Goal: Check status: Check status

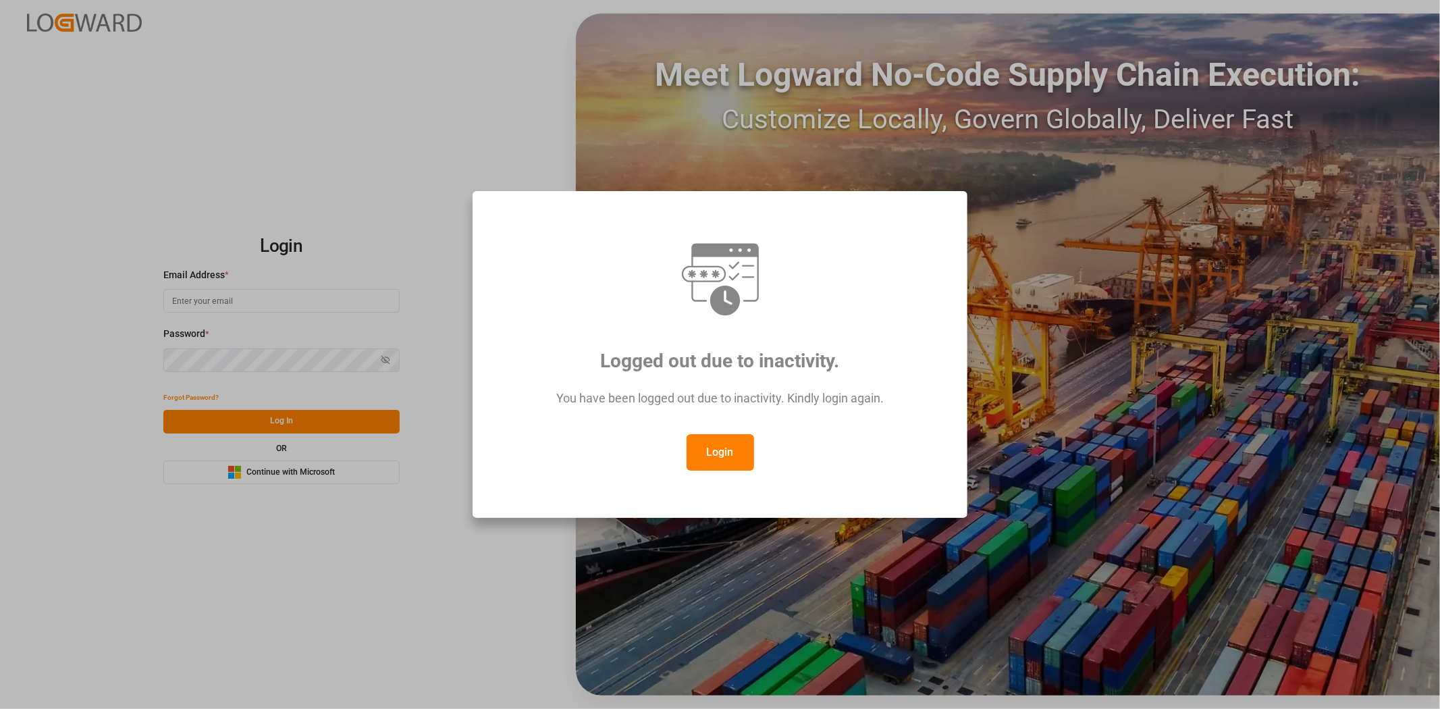
click at [439, 131] on div "Logged out due to inactivity. You have been logged out due to inactivity. Kindl…" at bounding box center [720, 354] width 1440 height 709
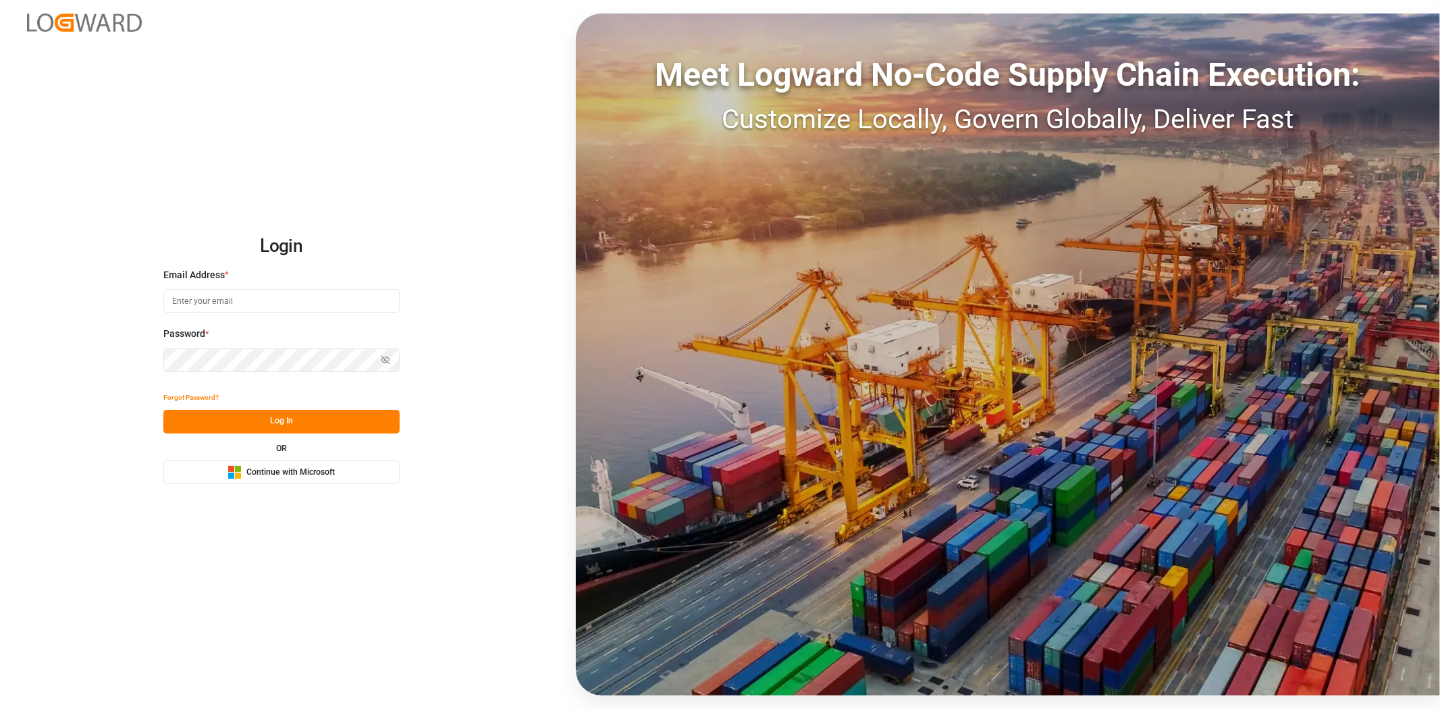
click at [302, 298] on input at bounding box center [281, 301] width 236 height 24
click at [321, 477] on span "Continue with Microsoft" at bounding box center [290, 472] width 88 height 12
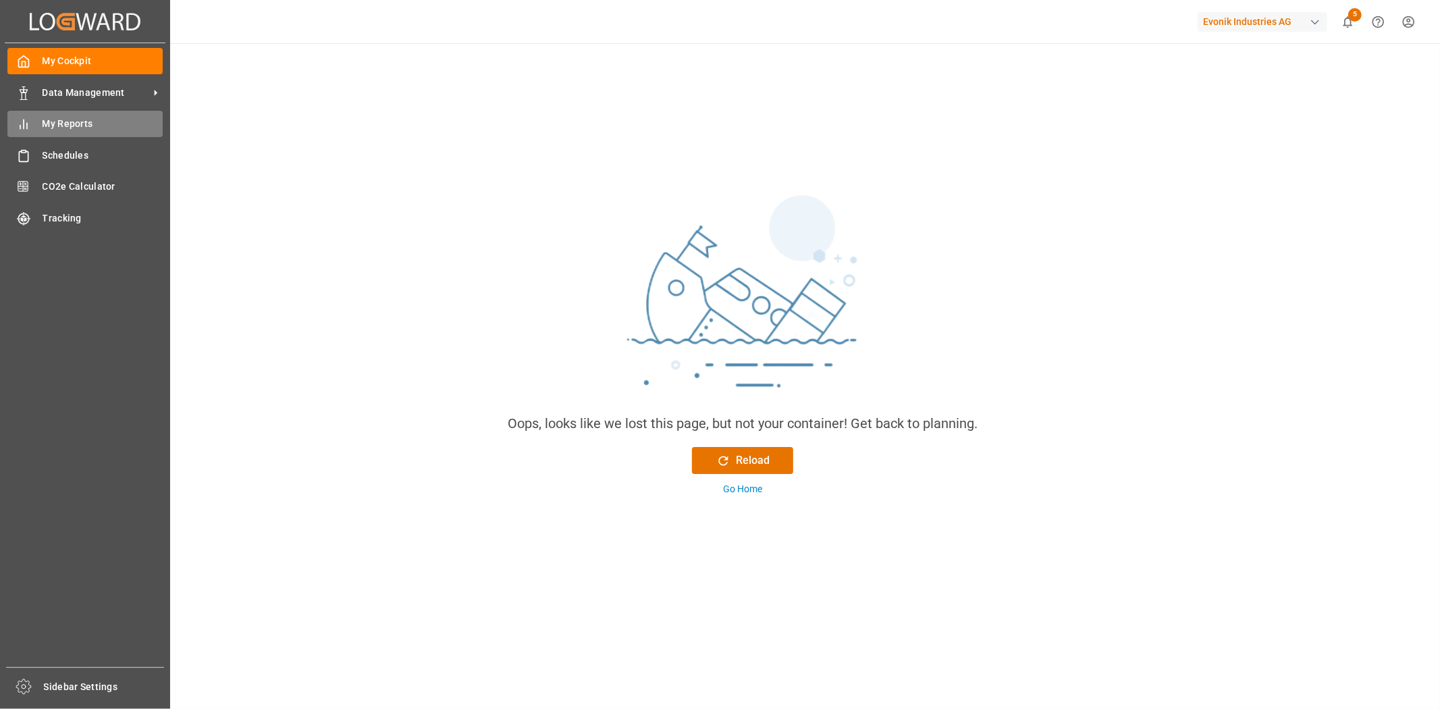
click at [77, 115] on div "My Reports My Reports" at bounding box center [84, 124] width 155 height 26
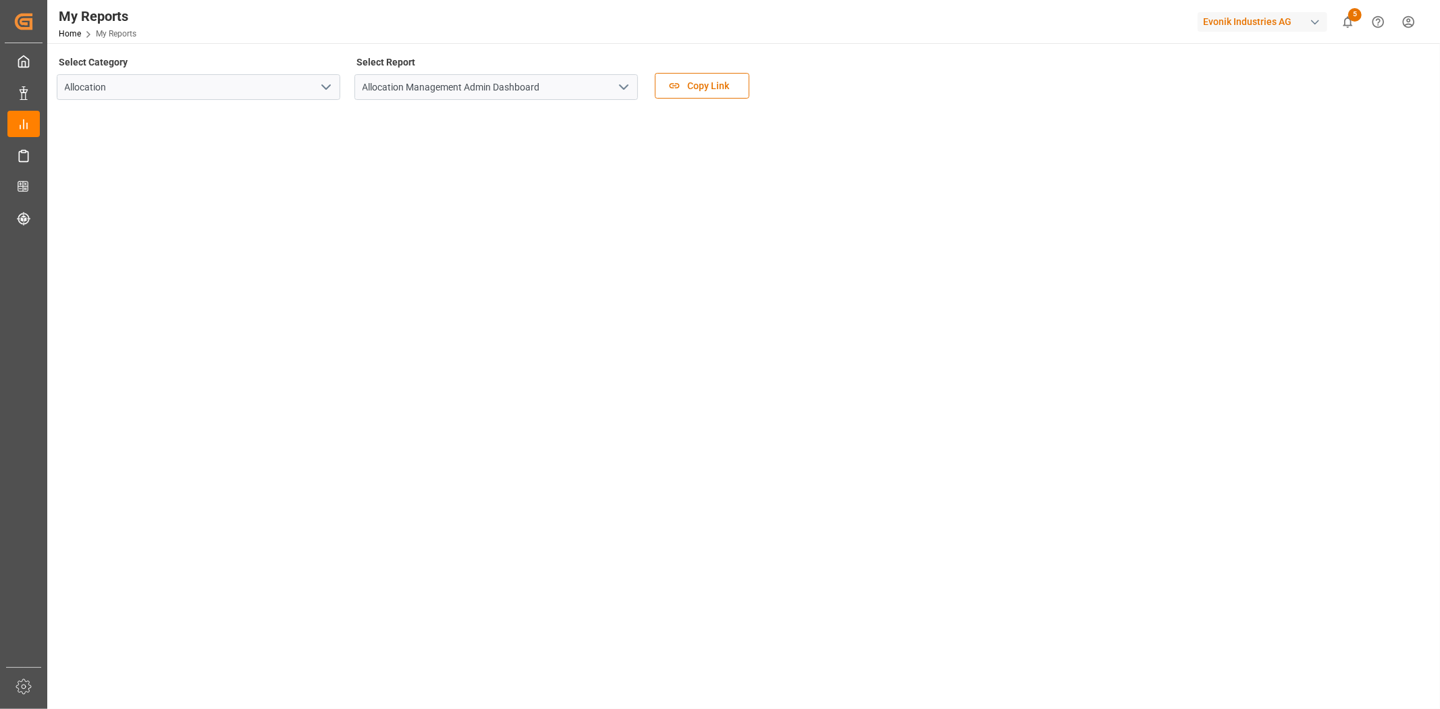
drag, startPoint x: 625, startPoint y: 82, endPoint x: 616, endPoint y: 84, distance: 9.8
click at [622, 82] on icon "open menu" at bounding box center [624, 87] width 16 height 16
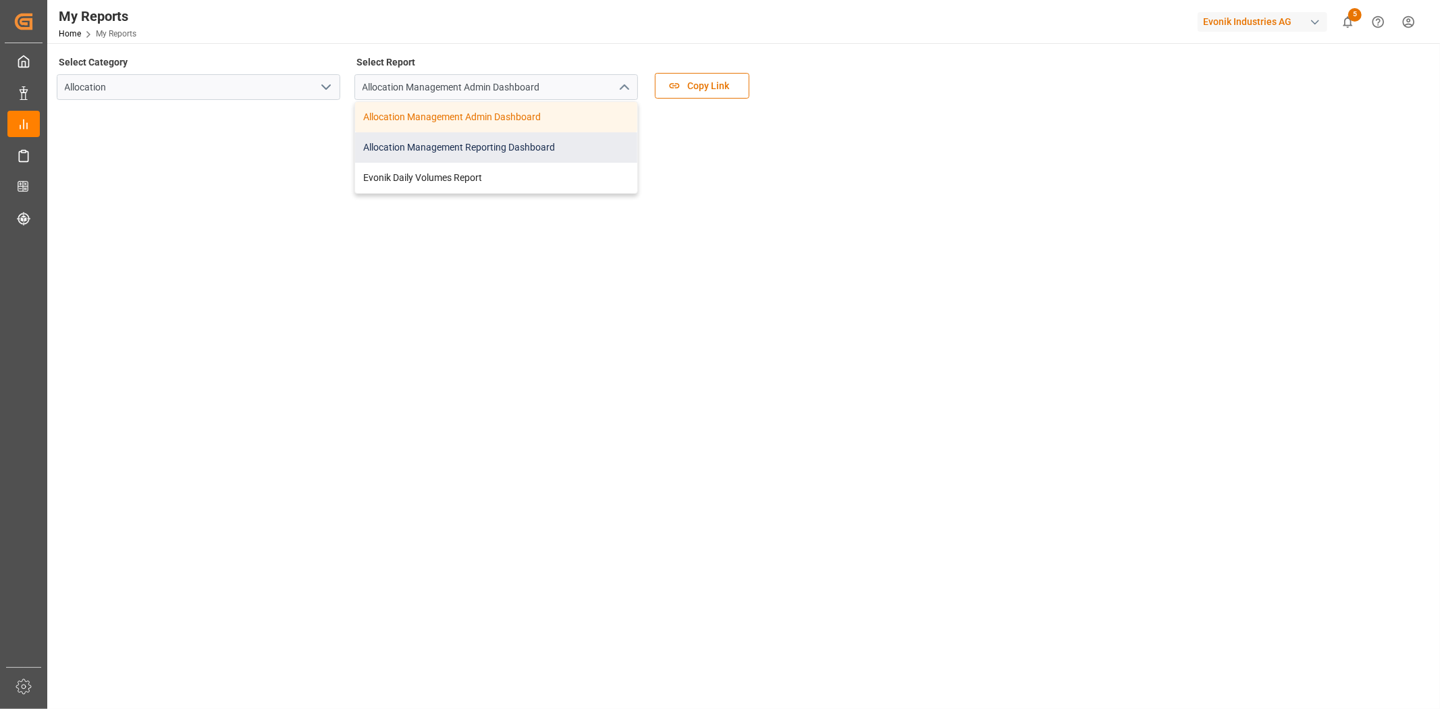
click at [471, 144] on div "Allocation Management Reporting Dashboard" at bounding box center [496, 147] width 282 height 30
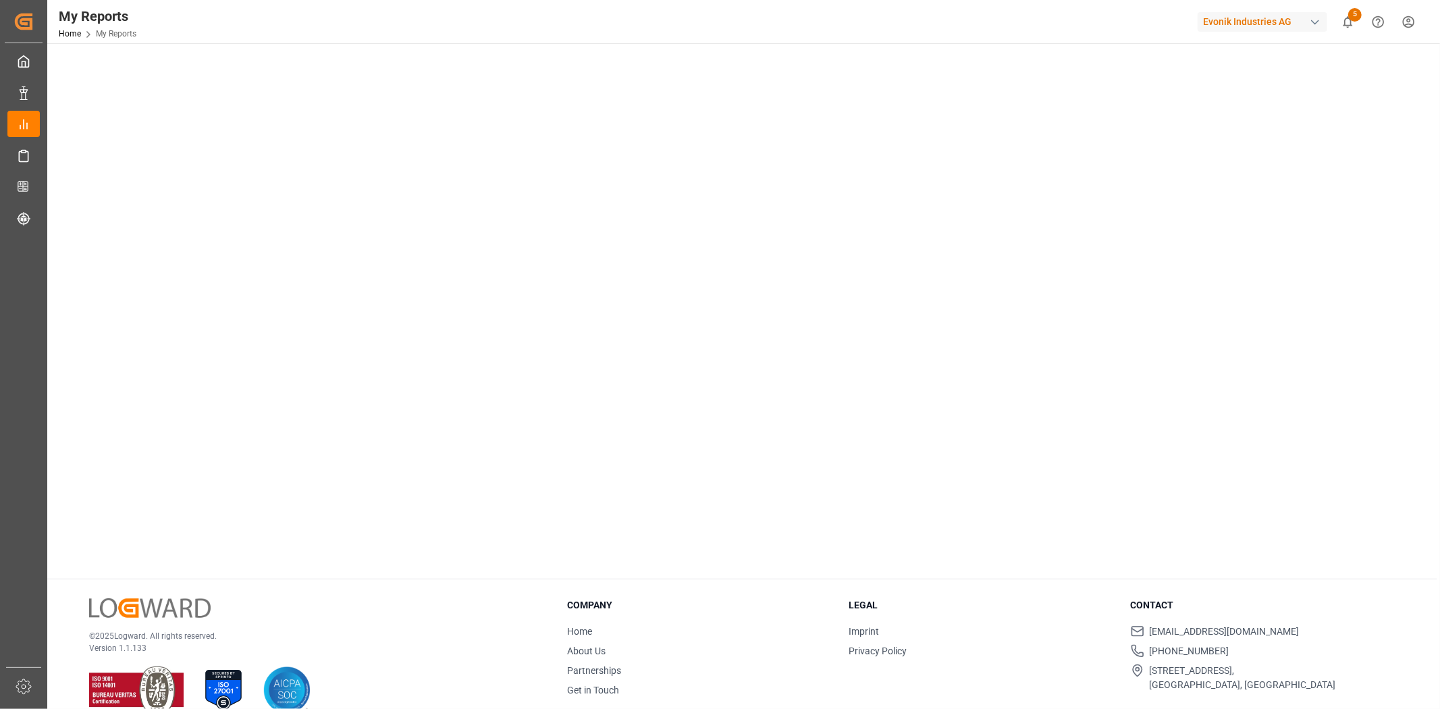
scroll to position [156, 0]
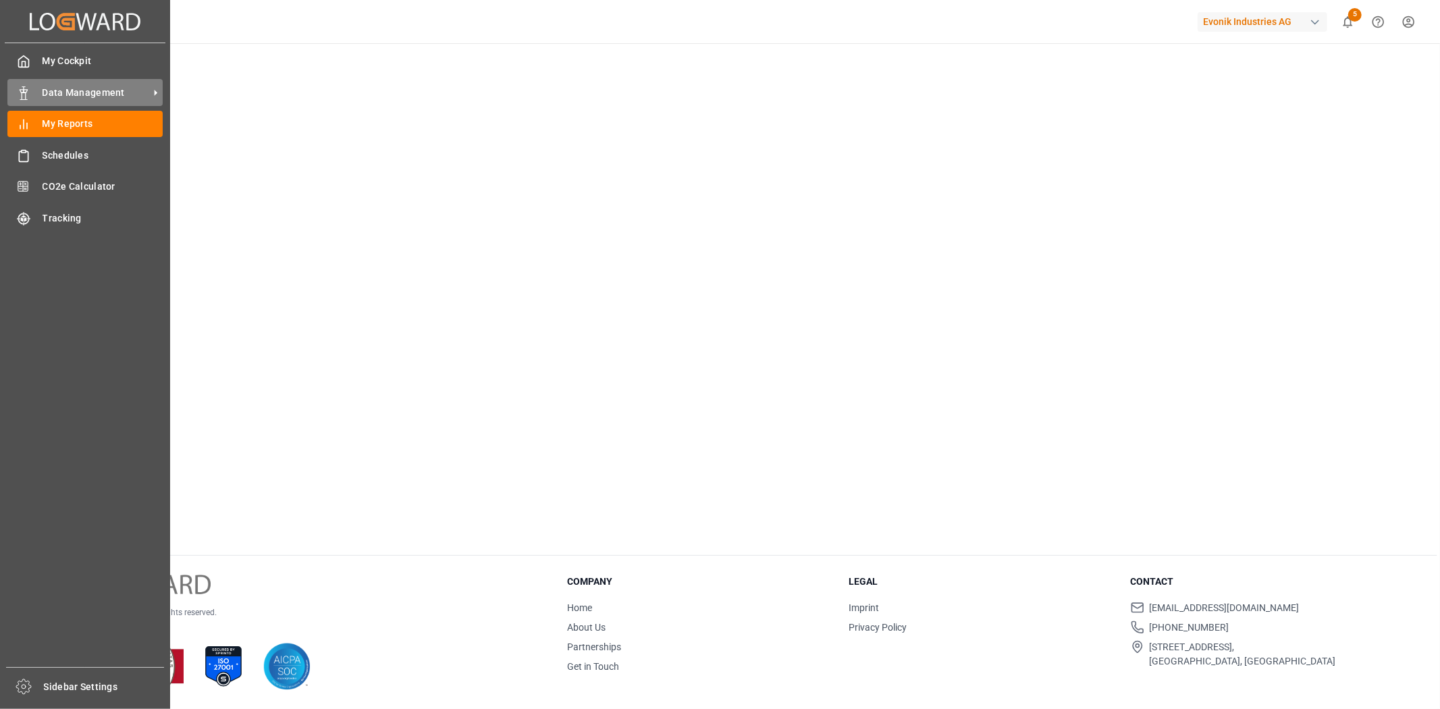
drag, startPoint x: 68, startPoint y: 91, endPoint x: 49, endPoint y: 90, distance: 19.0
click at [49, 90] on span "Data Management" at bounding box center [96, 93] width 107 height 14
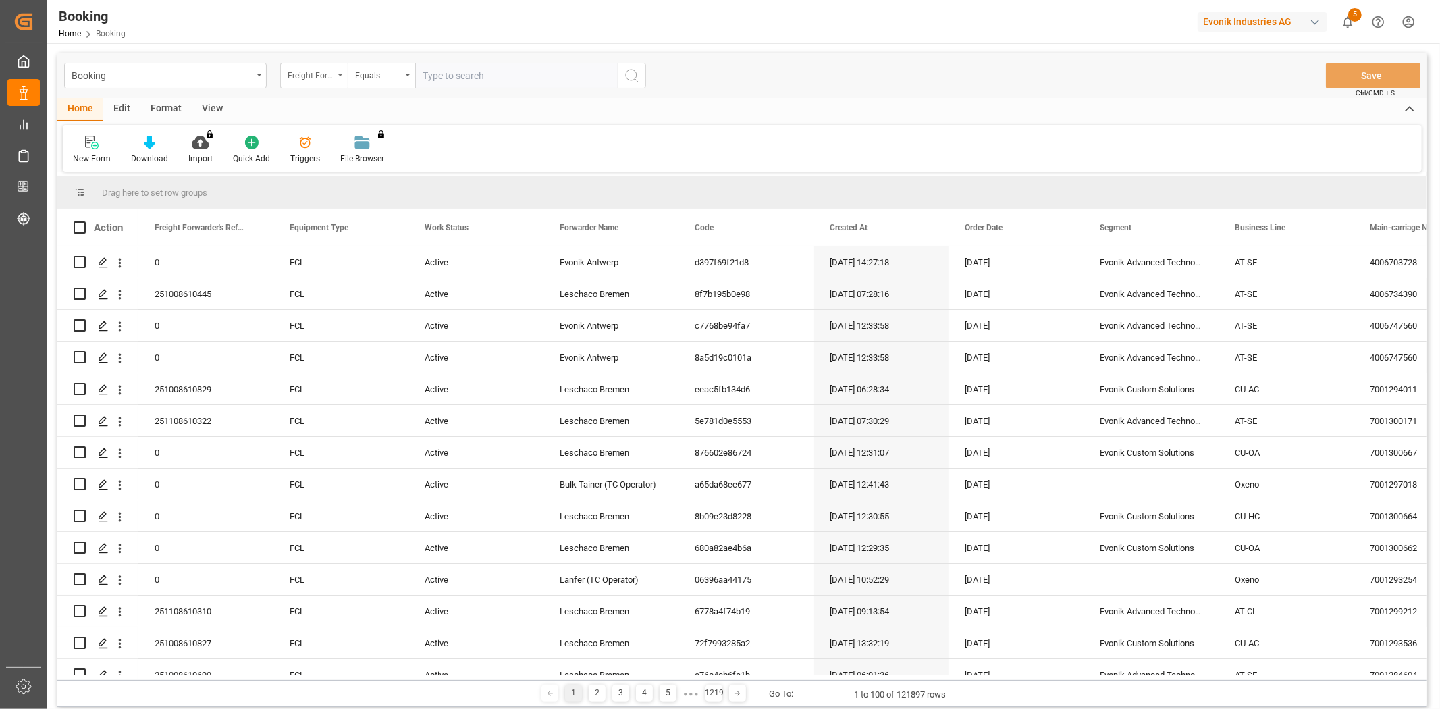
click at [305, 77] on div "Freight Forwarder's Reference No." at bounding box center [311, 74] width 46 height 16
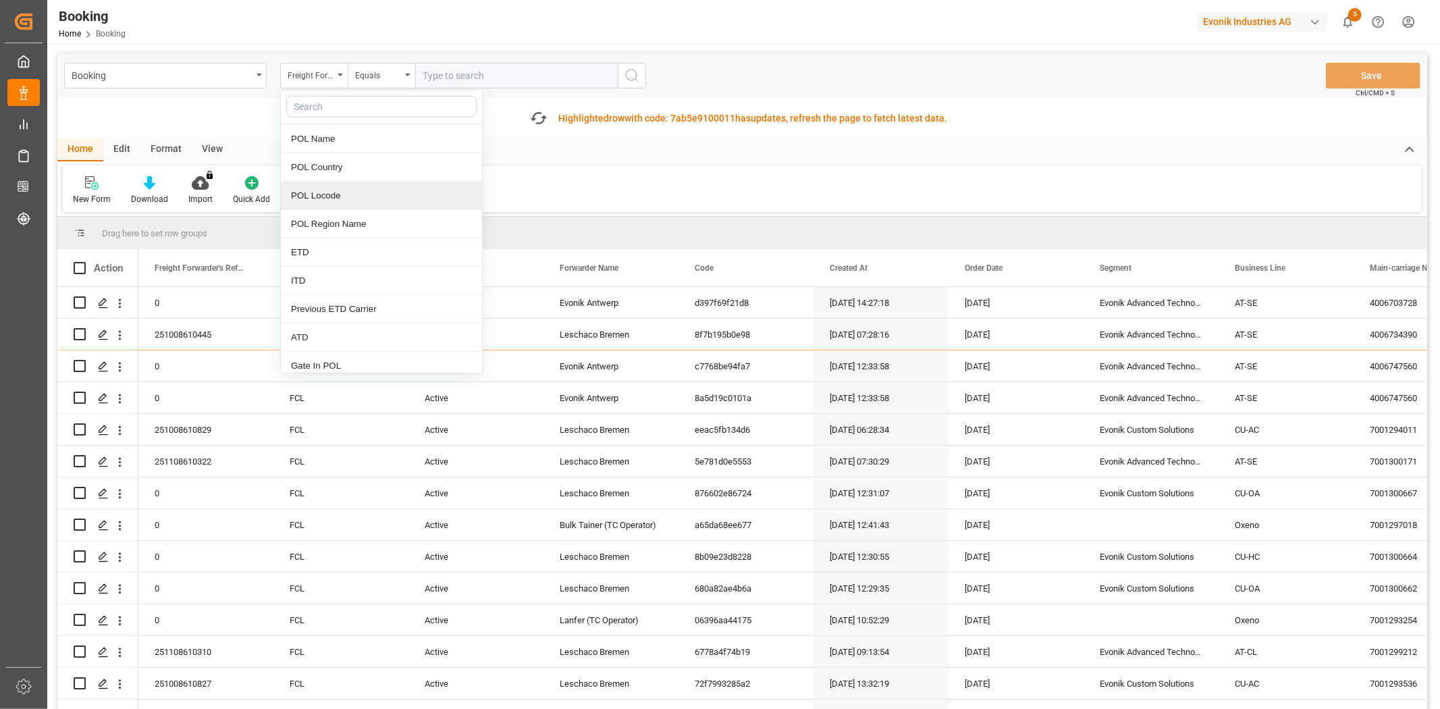
scroll to position [1275, 0]
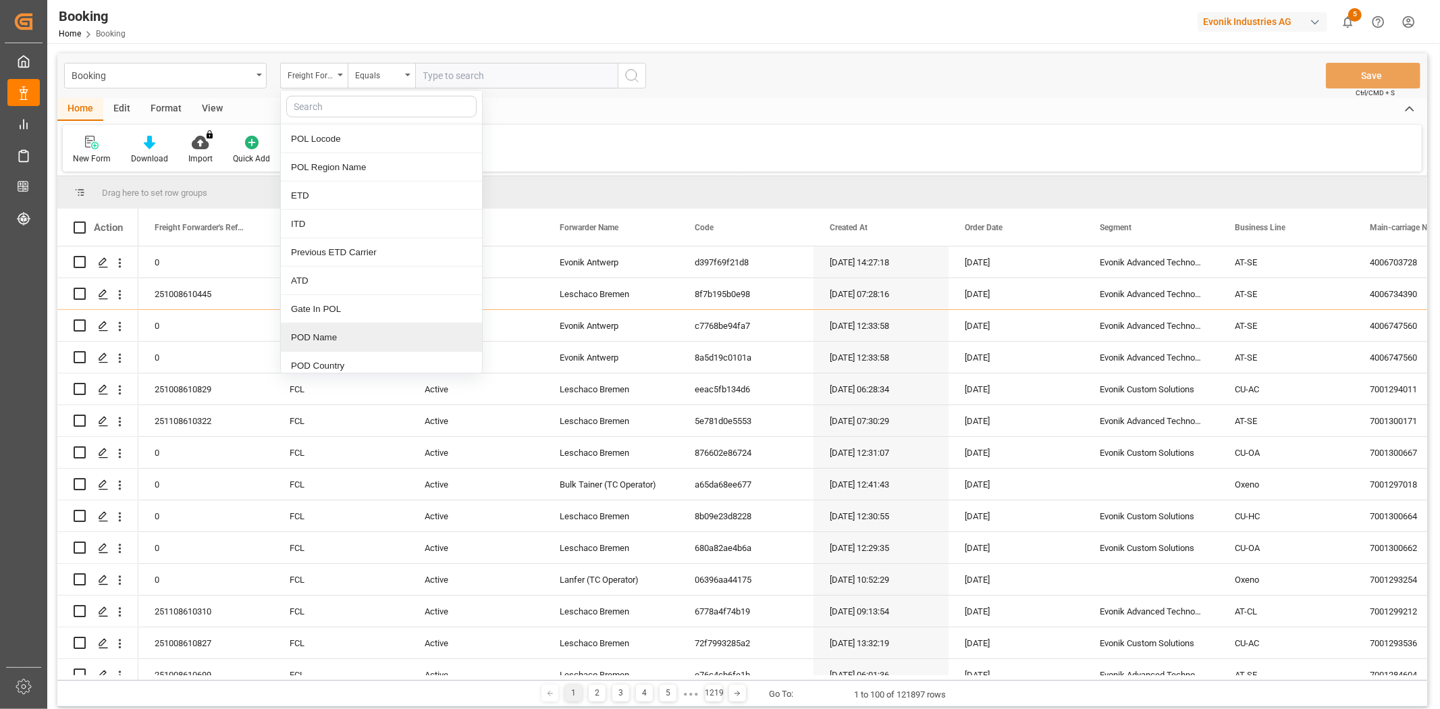
click at [358, 336] on div "POD Name" at bounding box center [381, 337] width 201 height 28
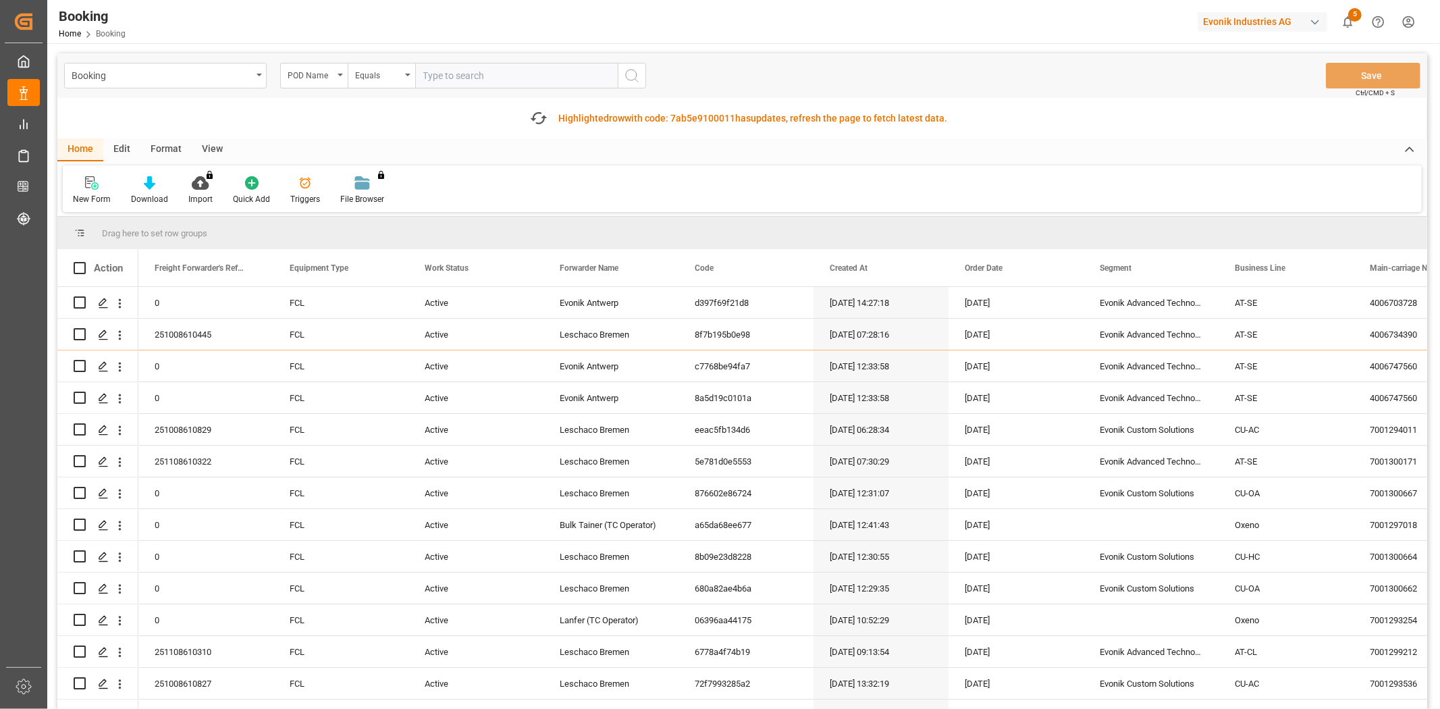
click at [442, 68] on input "text" at bounding box center [516, 76] width 203 height 26
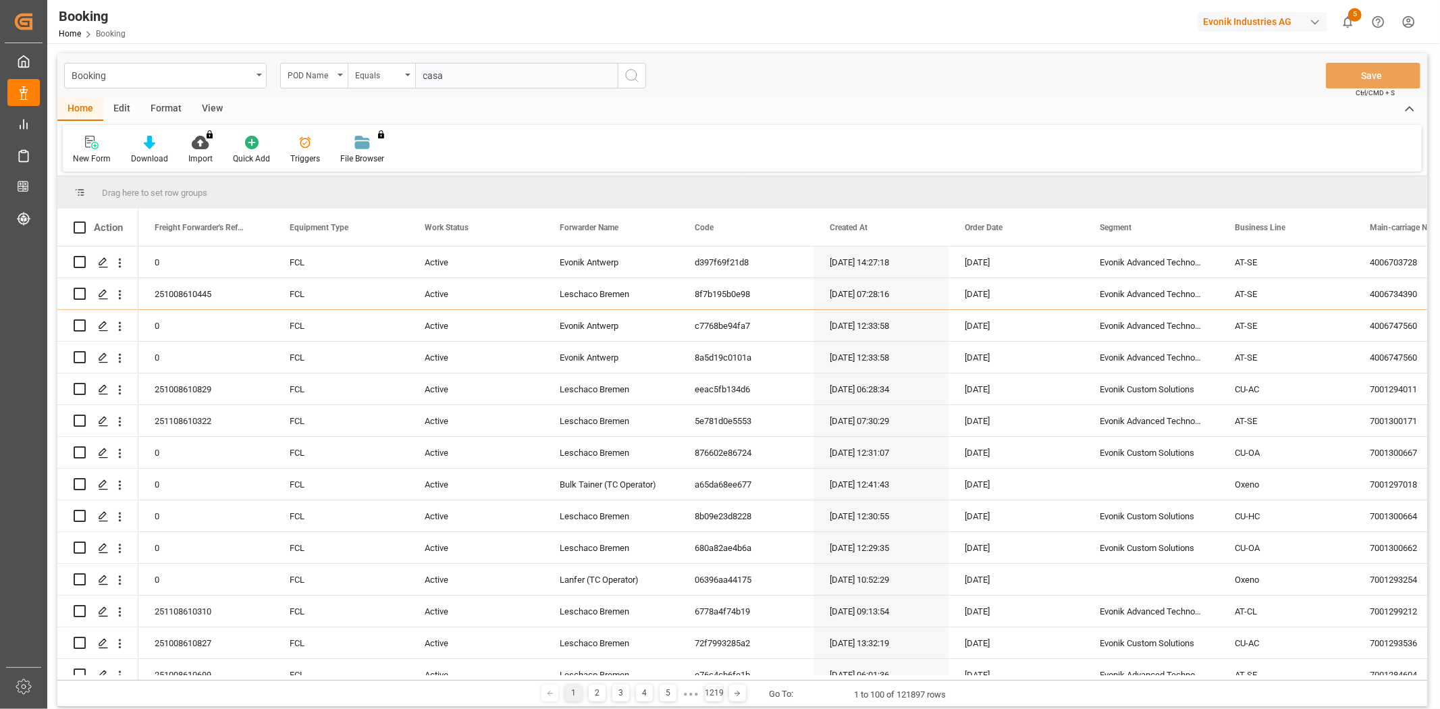
click at [485, 73] on input "casa" at bounding box center [516, 76] width 203 height 26
type input "casablanca"
click at [635, 71] on circle "search button" at bounding box center [631, 75] width 11 height 11
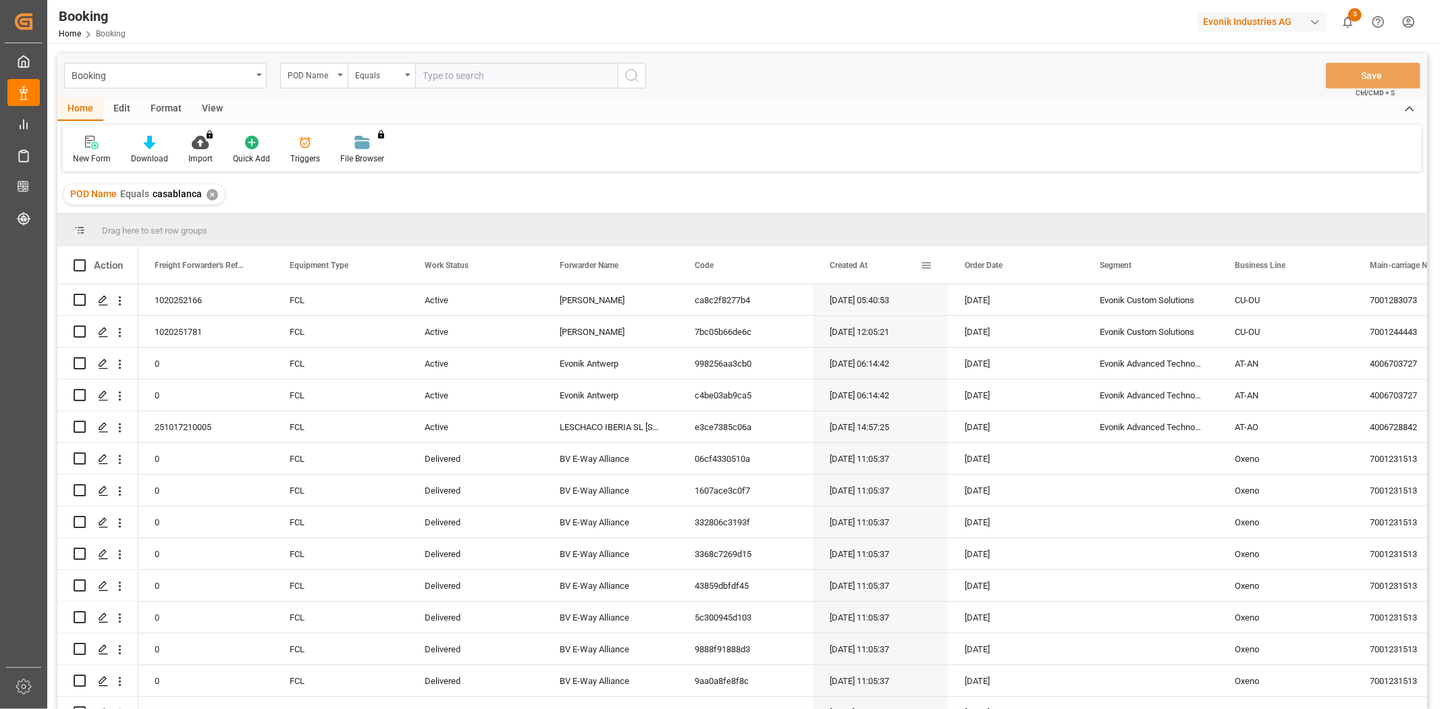
click at [888, 271] on div "Created At" at bounding box center [875, 264] width 90 height 37
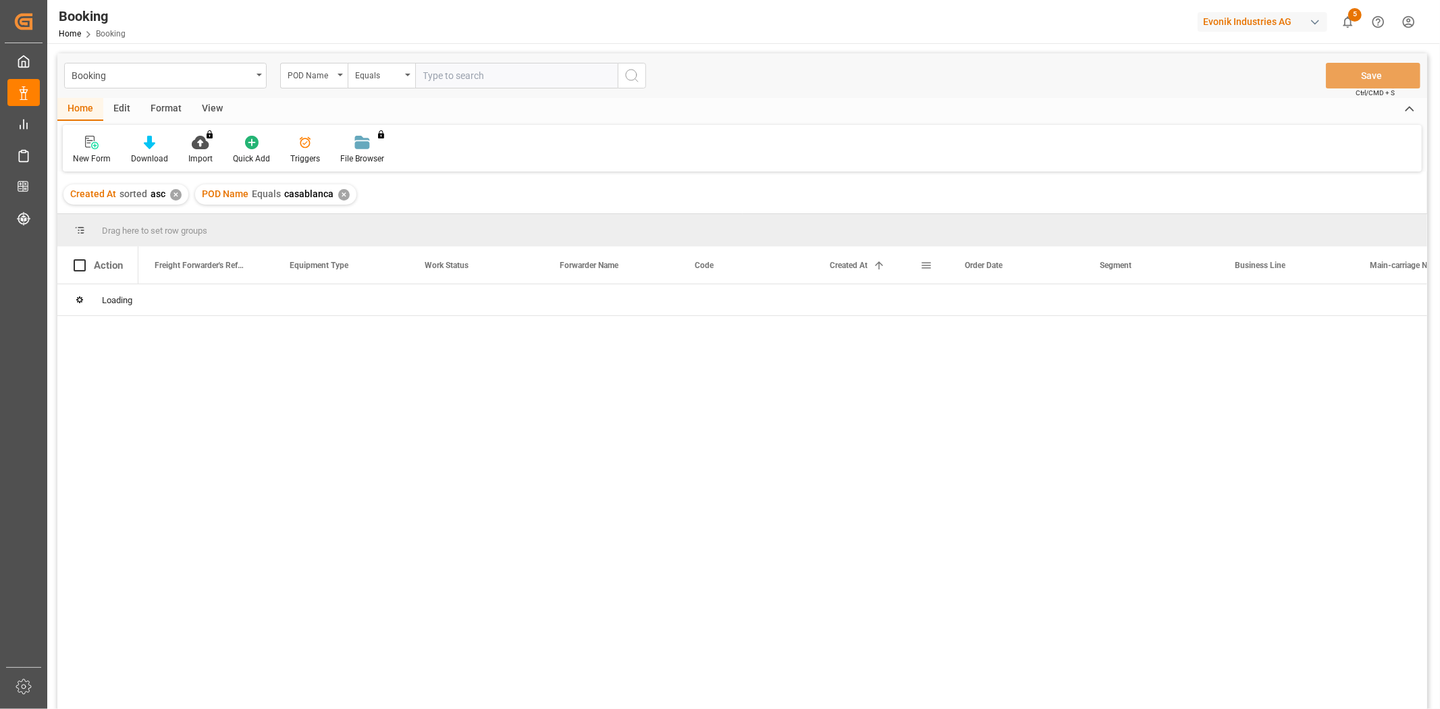
click at [890, 270] on div "Created At 1" at bounding box center [875, 264] width 90 height 37
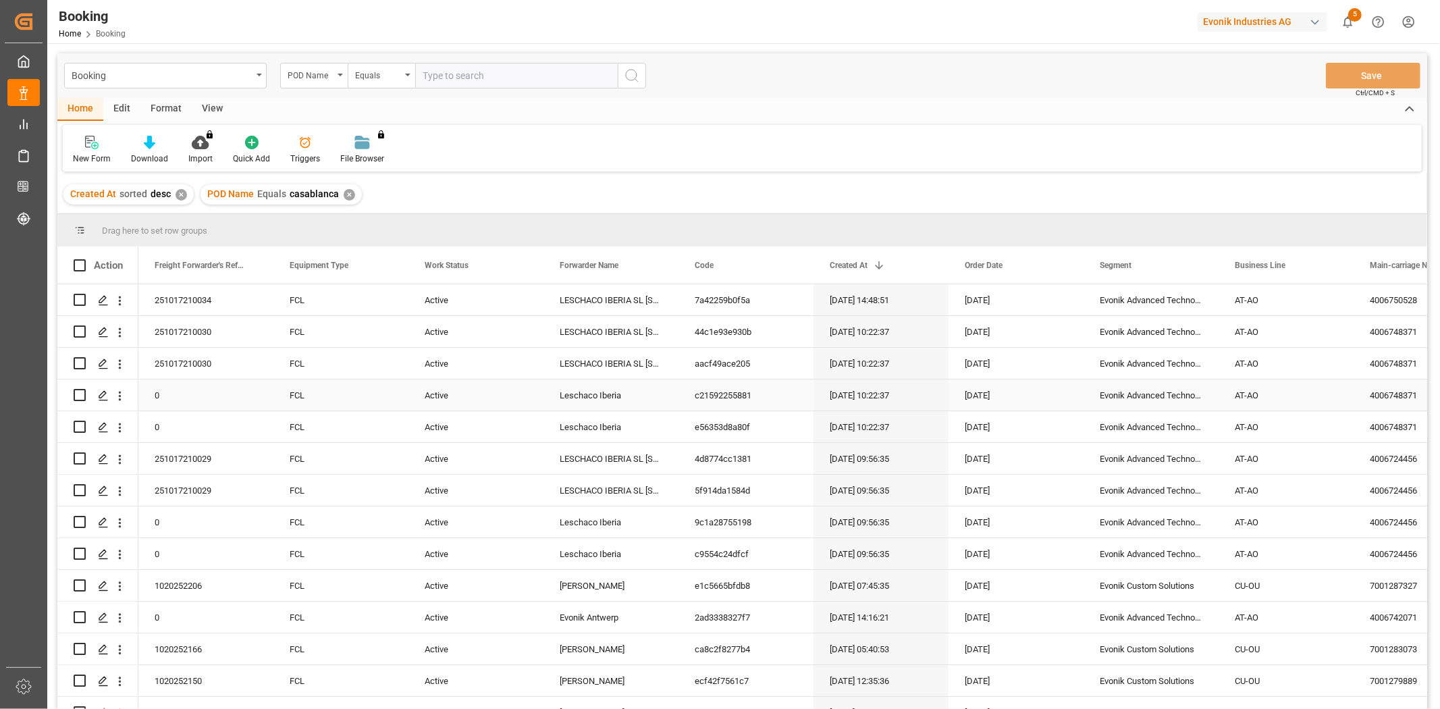
click at [844, 401] on div "[DATE] 10:22:37" at bounding box center [880, 394] width 135 height 31
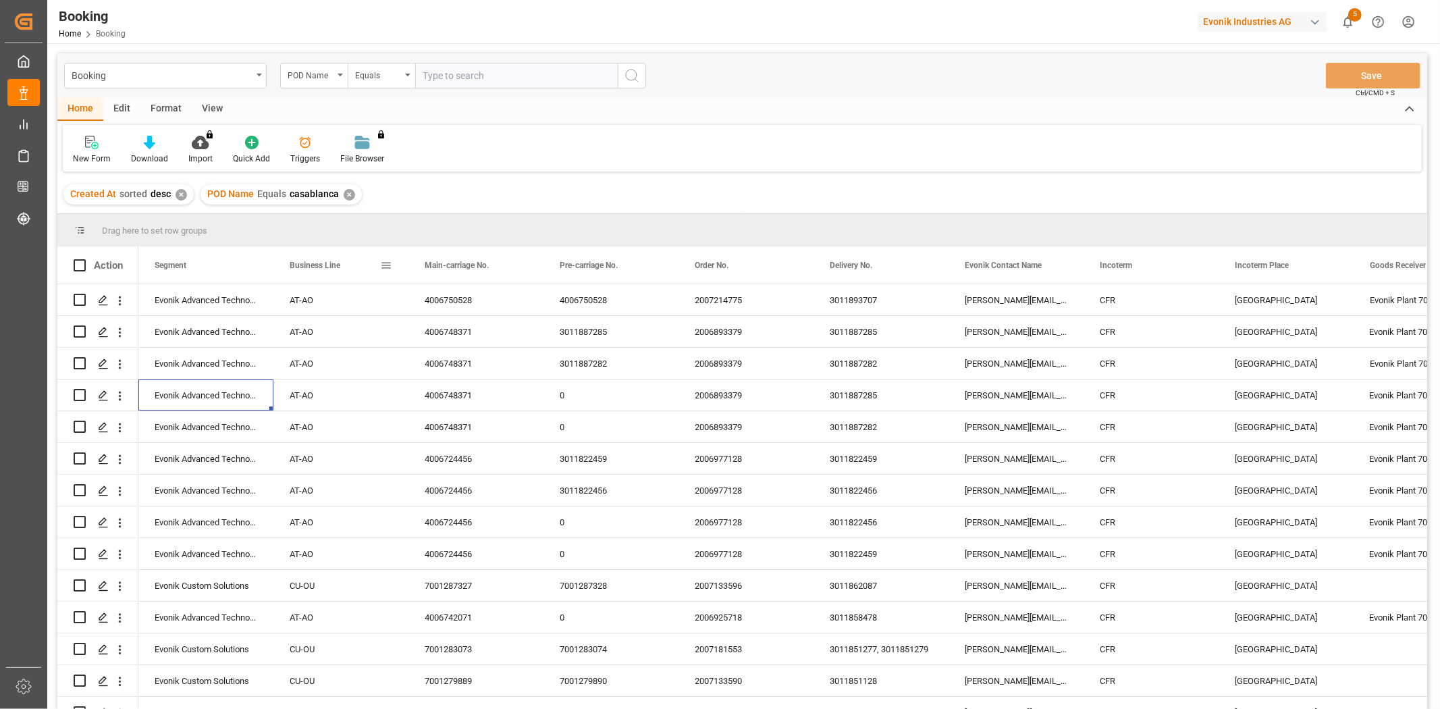
click at [385, 264] on span at bounding box center [386, 265] width 12 height 12
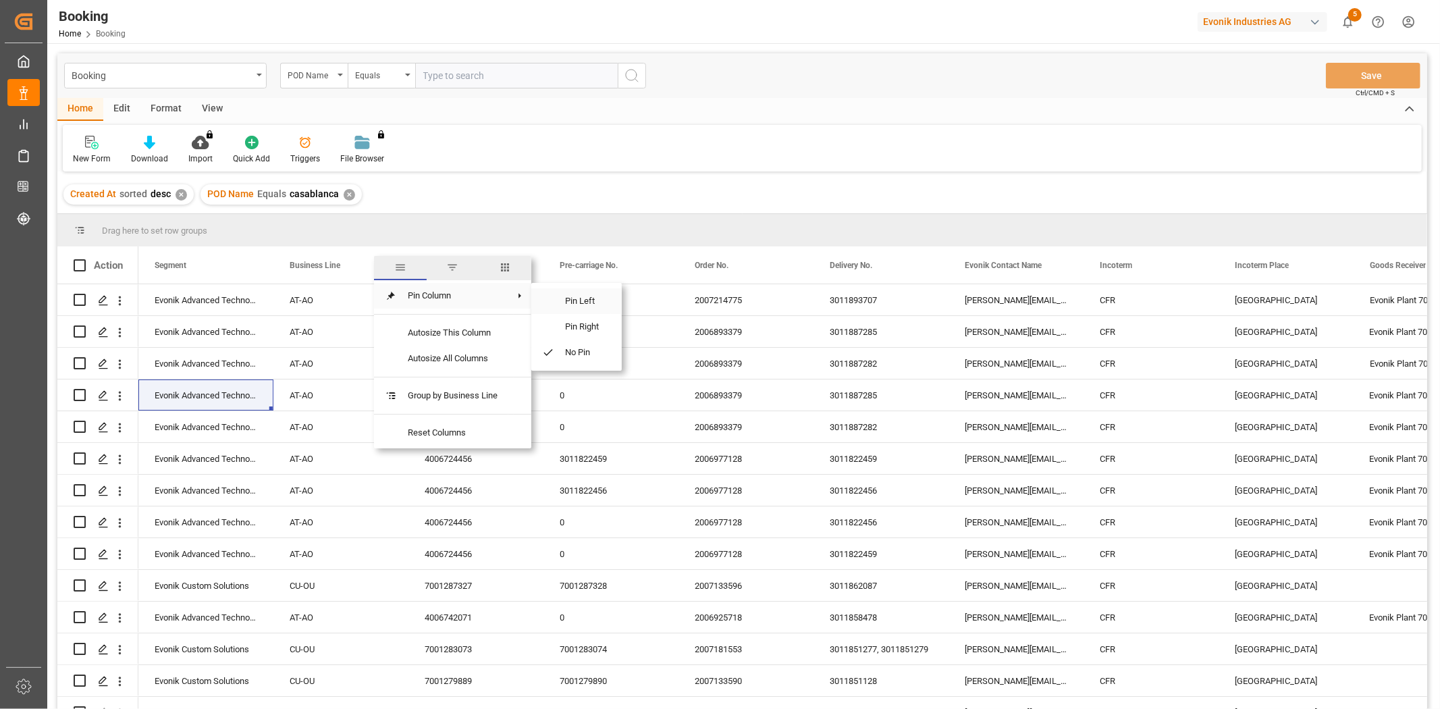
click at [574, 302] on span "Pin Left" at bounding box center [582, 301] width 57 height 26
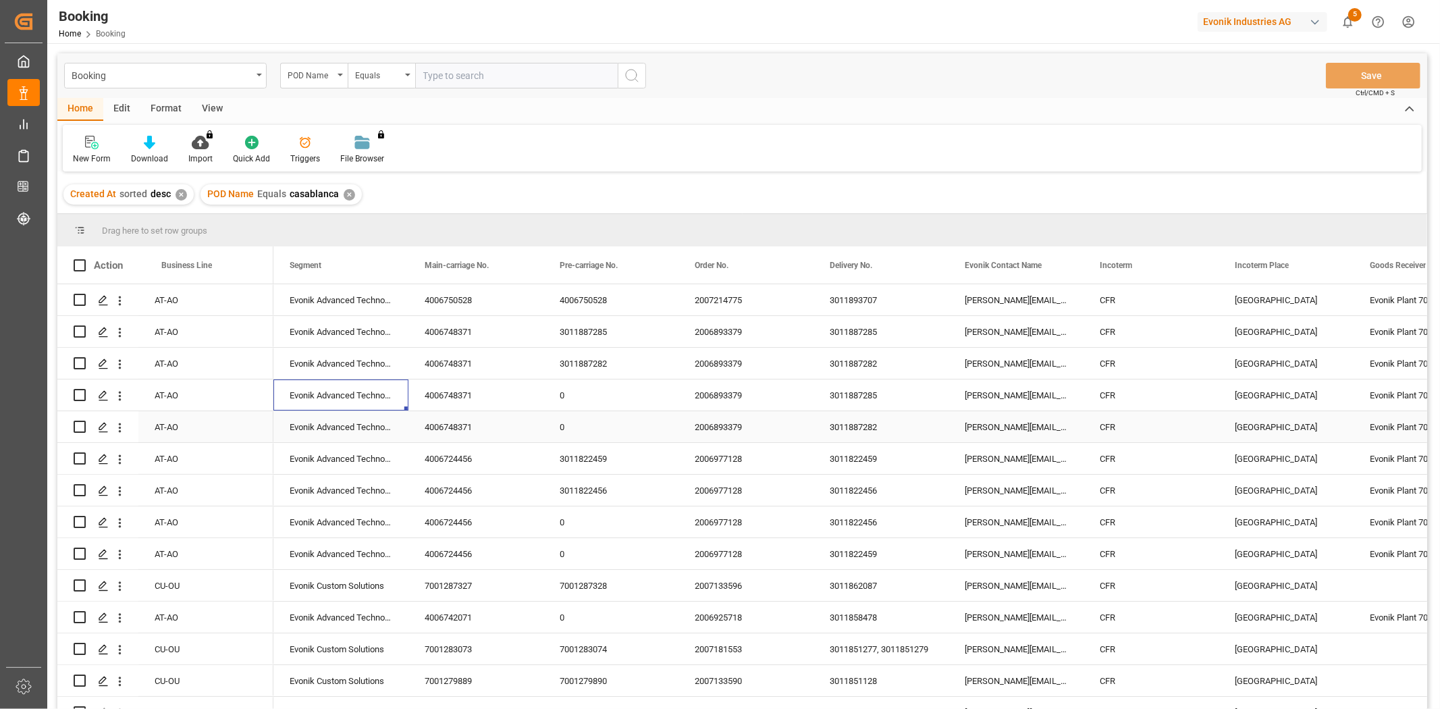
click at [1172, 433] on div "CFR" at bounding box center [1151, 426] width 135 height 31
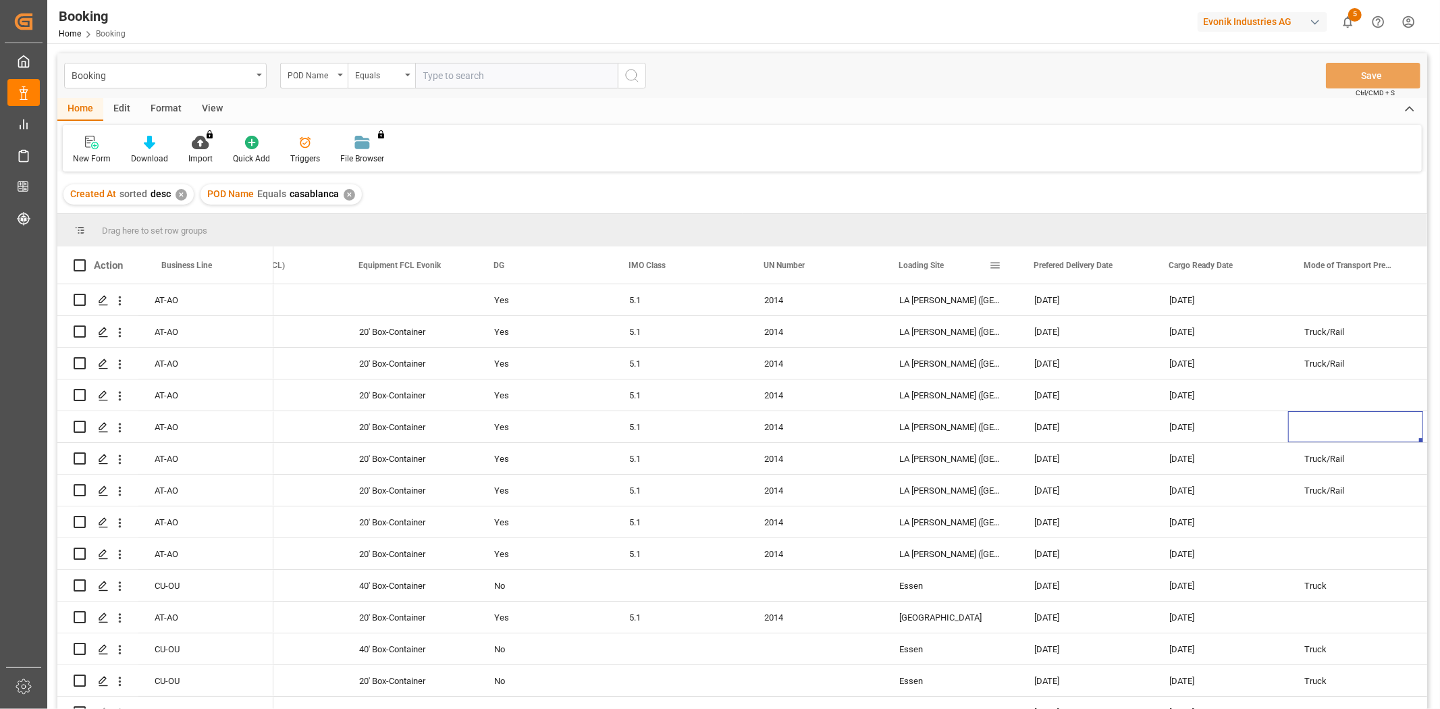
click at [995, 265] on span at bounding box center [995, 265] width 12 height 12
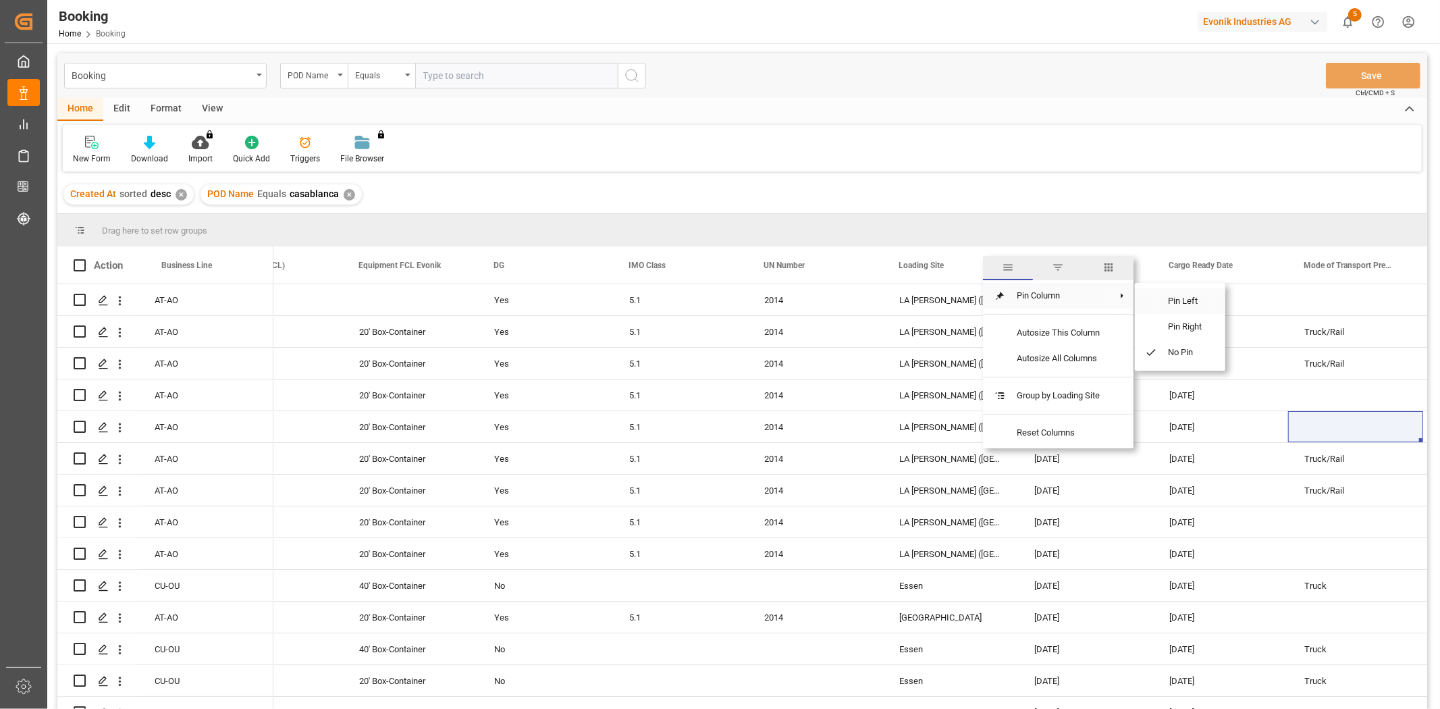
click at [1191, 298] on span "Pin Left" at bounding box center [1186, 301] width 57 height 26
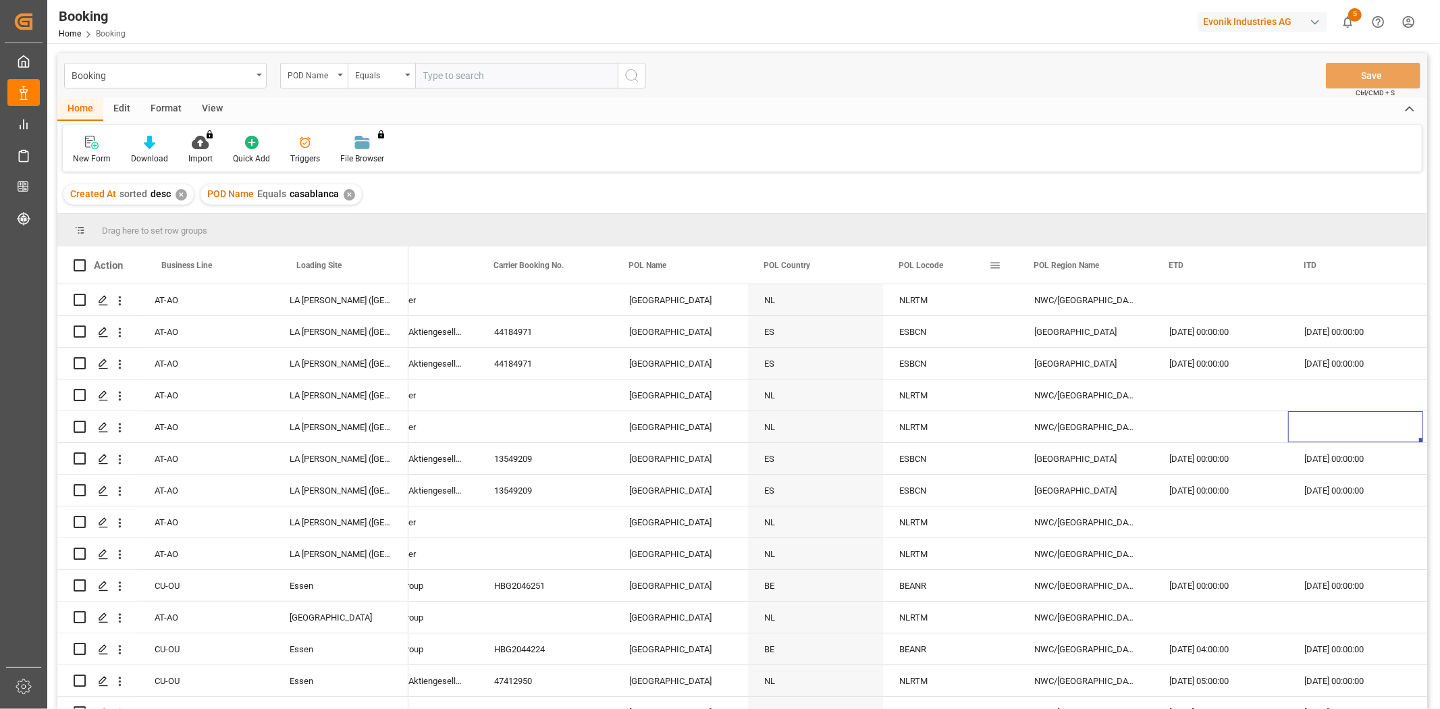
click at [1003, 259] on div "POL Locode" at bounding box center [949, 264] width 135 height 37
click at [996, 267] on span at bounding box center [995, 265] width 12 height 12
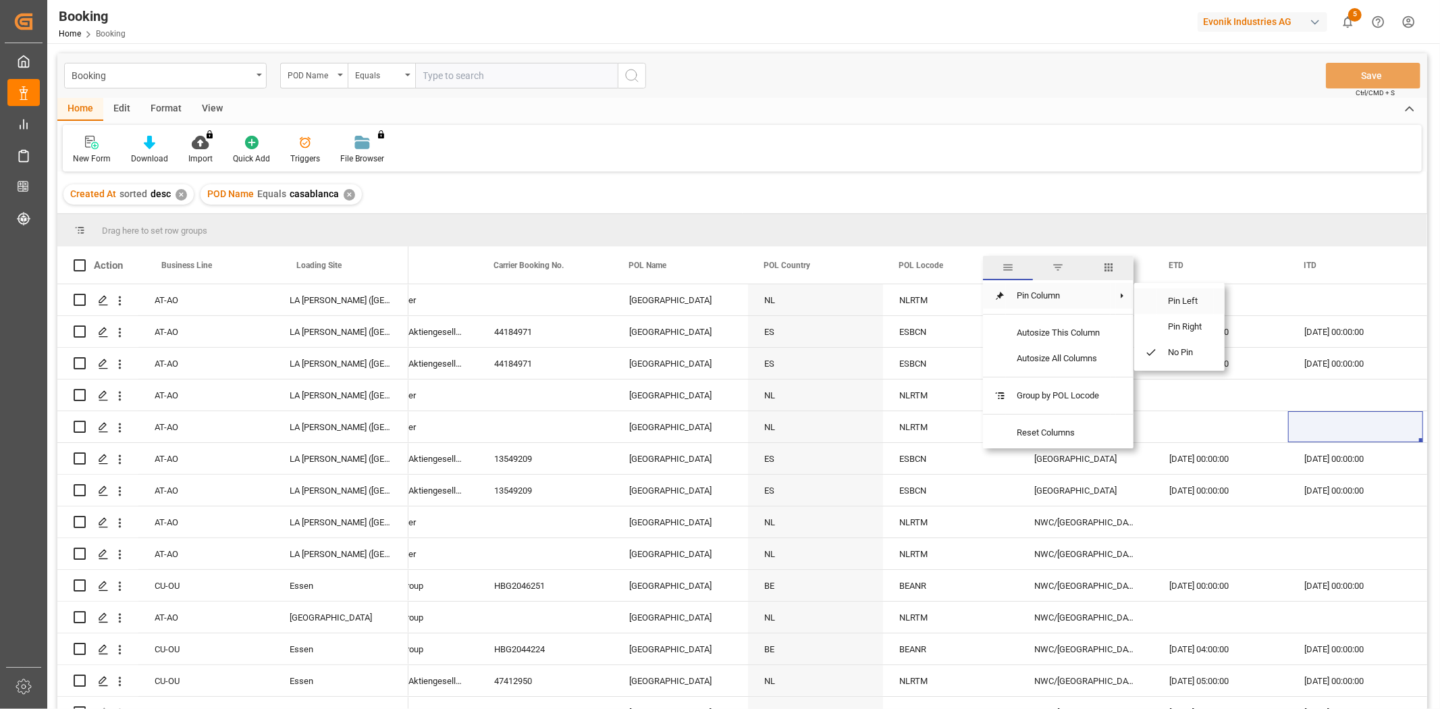
click at [1169, 305] on span "Pin Left" at bounding box center [1185, 301] width 57 height 26
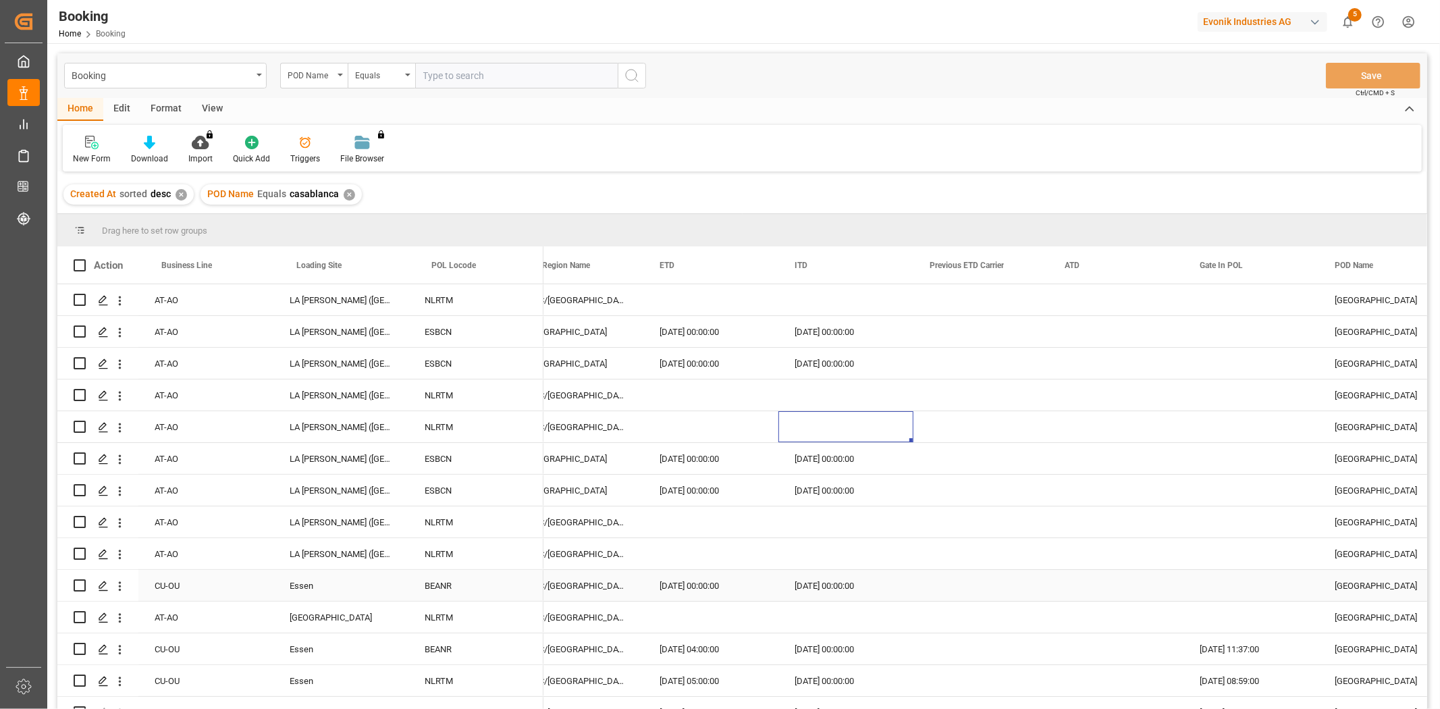
click at [589, 570] on div "NWC/[GEOGRAPHIC_DATA] [GEOGRAPHIC_DATA] / [GEOGRAPHIC_DATA]" at bounding box center [575, 585] width 135 height 31
click at [320, 77] on div "POD Name" at bounding box center [311, 74] width 46 height 16
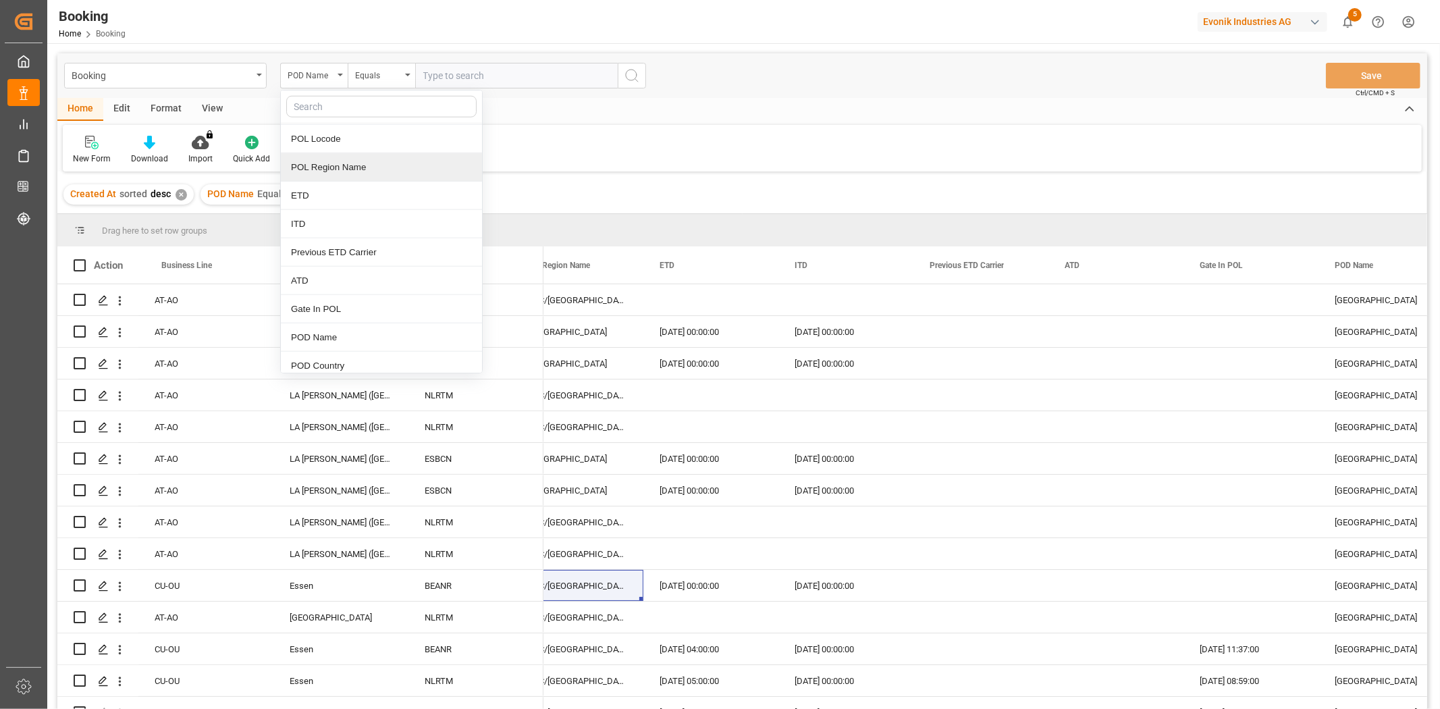
drag, startPoint x: 366, startPoint y: 174, endPoint x: 459, endPoint y: 98, distance: 120.4
click at [367, 174] on div "POL Region Name" at bounding box center [381, 167] width 201 height 28
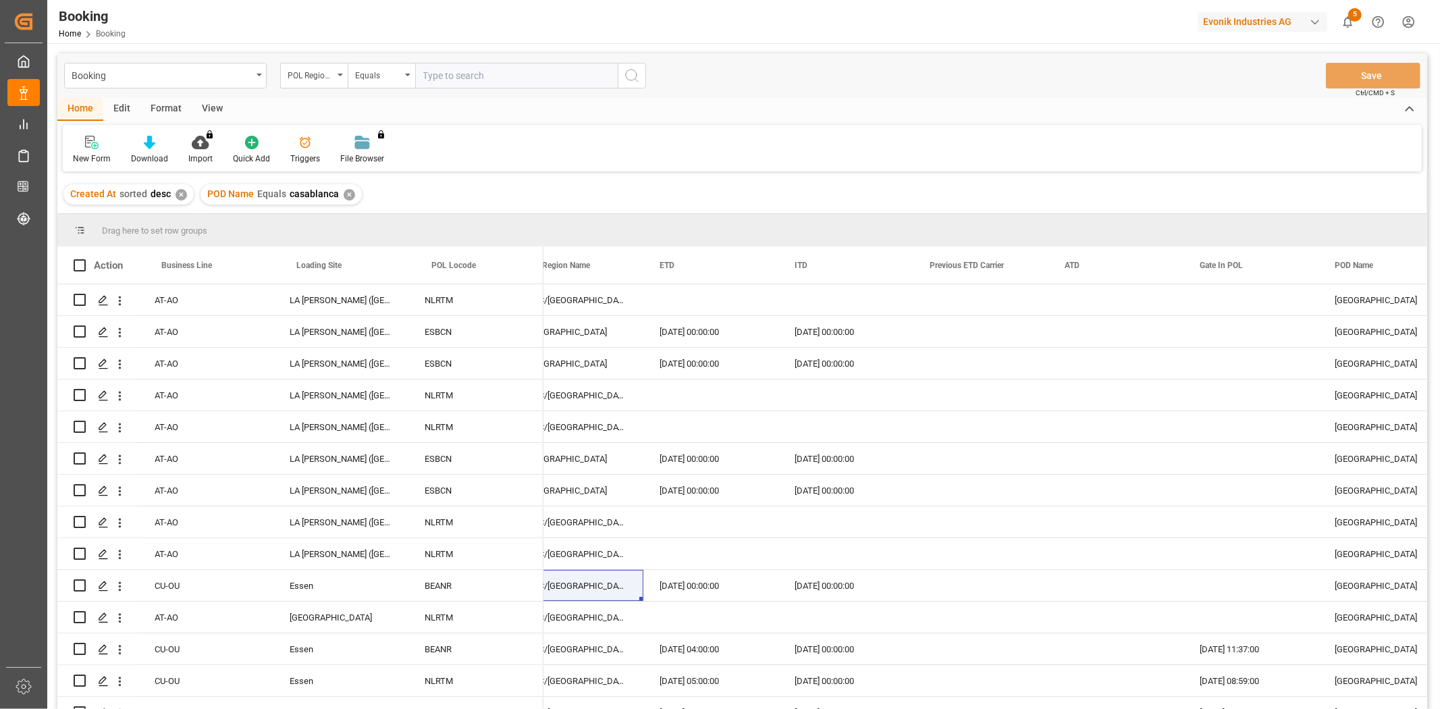
click at [501, 64] on input "text" at bounding box center [516, 76] width 203 height 26
paste input "NWC/[GEOGRAPHIC_DATA] [GEOGRAPHIC_DATA] / [GEOGRAPHIC_DATA]"
type input "NWC/[GEOGRAPHIC_DATA] [GEOGRAPHIC_DATA] / [GEOGRAPHIC_DATA]"
click at [636, 78] on icon "search button" at bounding box center [632, 76] width 16 height 16
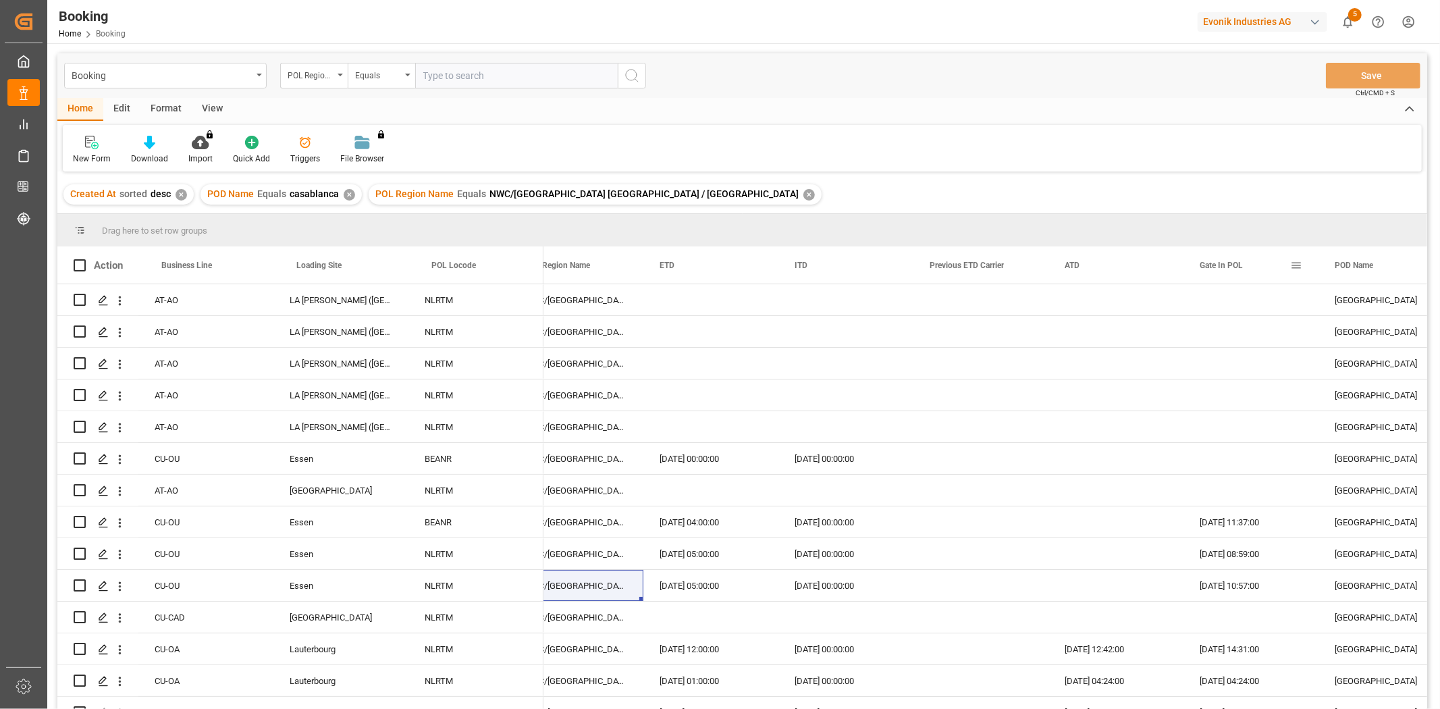
click at [1293, 265] on span at bounding box center [1296, 265] width 12 height 12
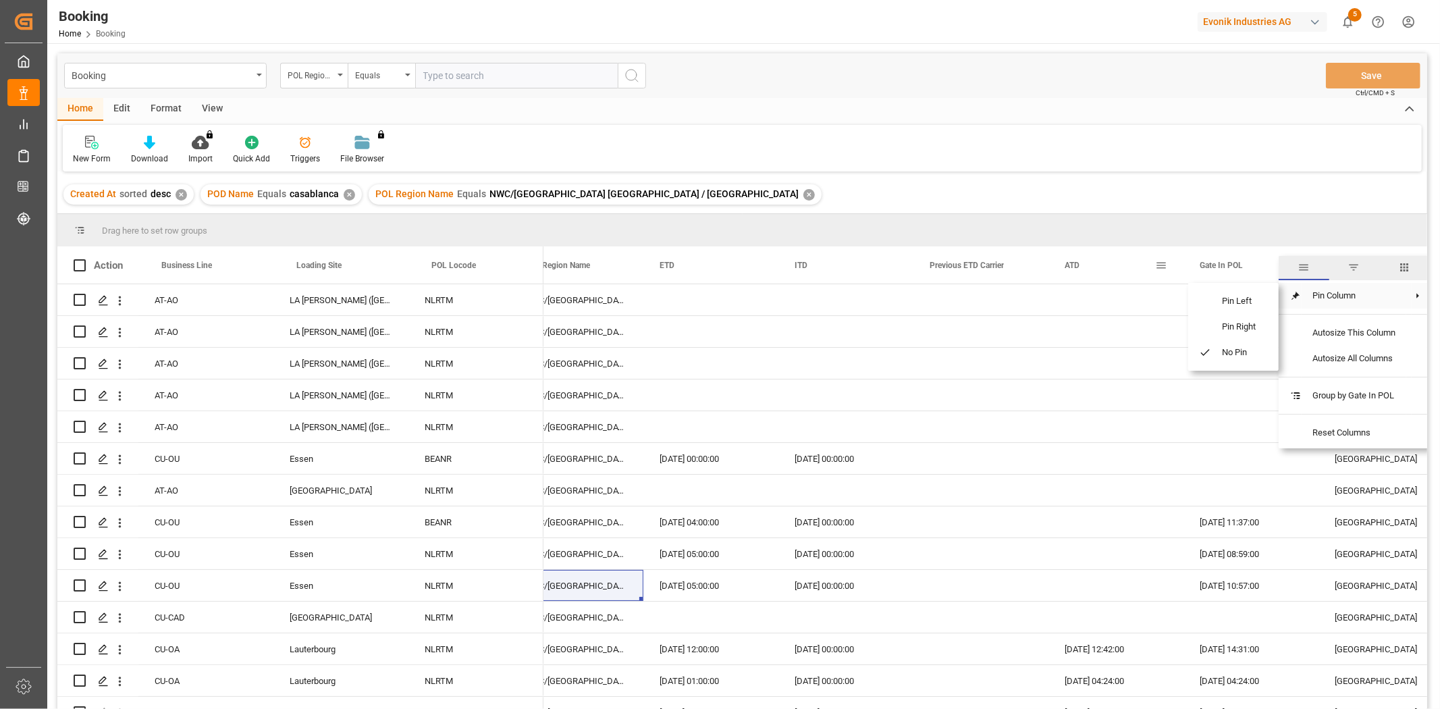
click at [1165, 264] on span at bounding box center [1161, 265] width 12 height 12
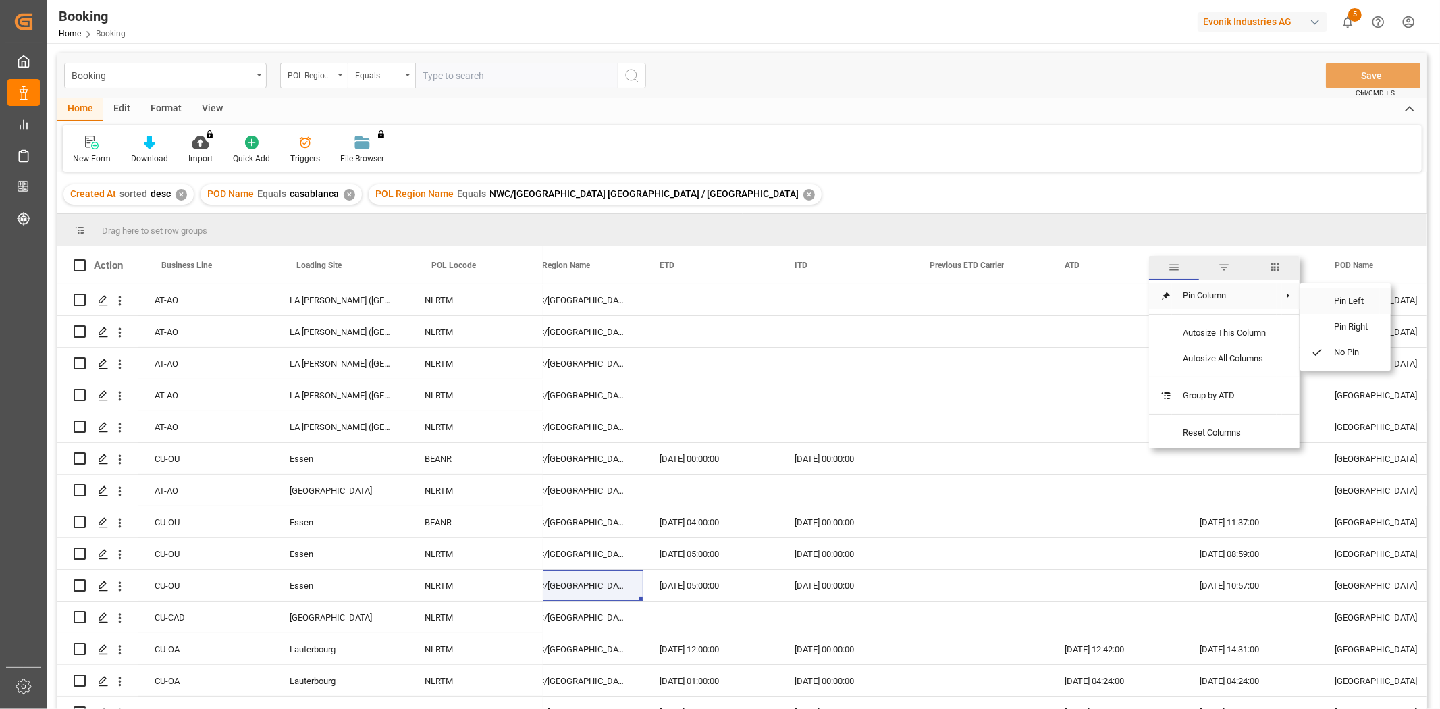
click at [1331, 305] on span "Pin Left" at bounding box center [1351, 301] width 57 height 26
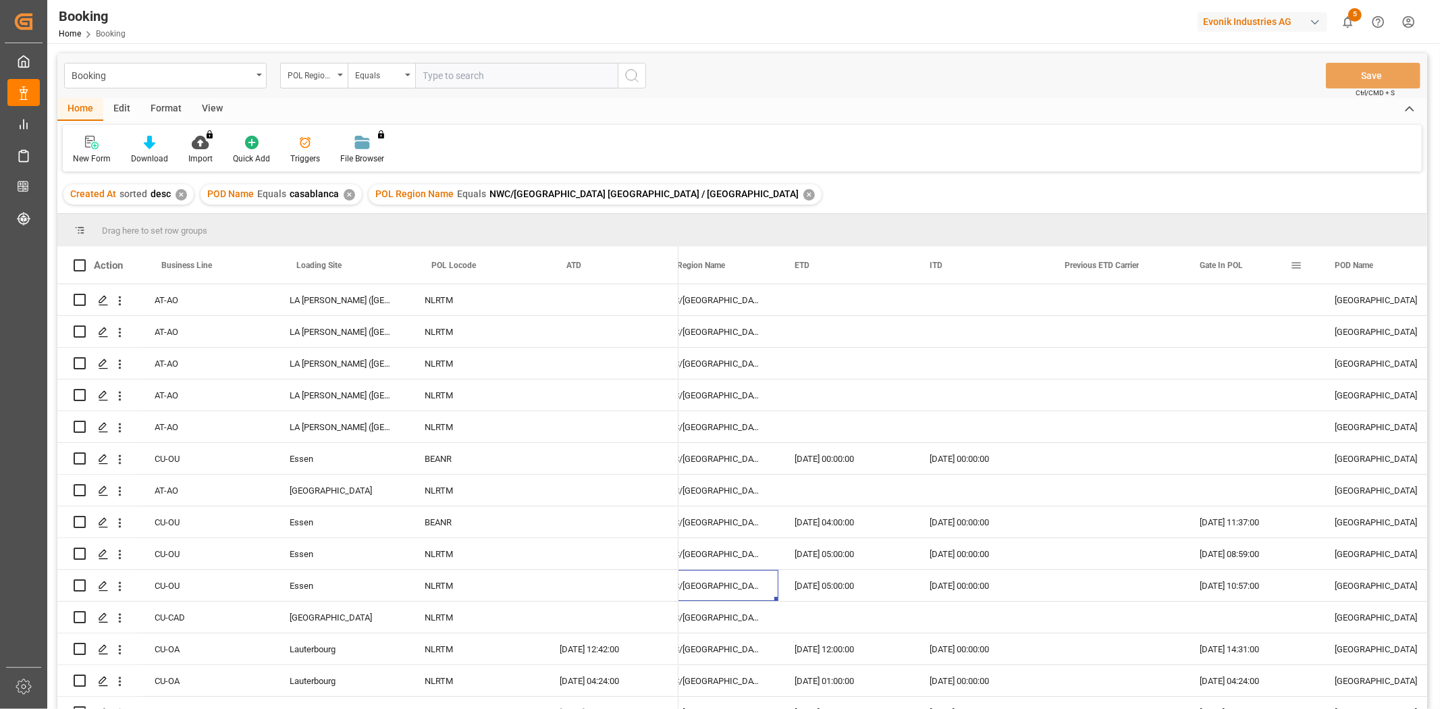
click at [1298, 265] on span at bounding box center [1296, 265] width 12 height 12
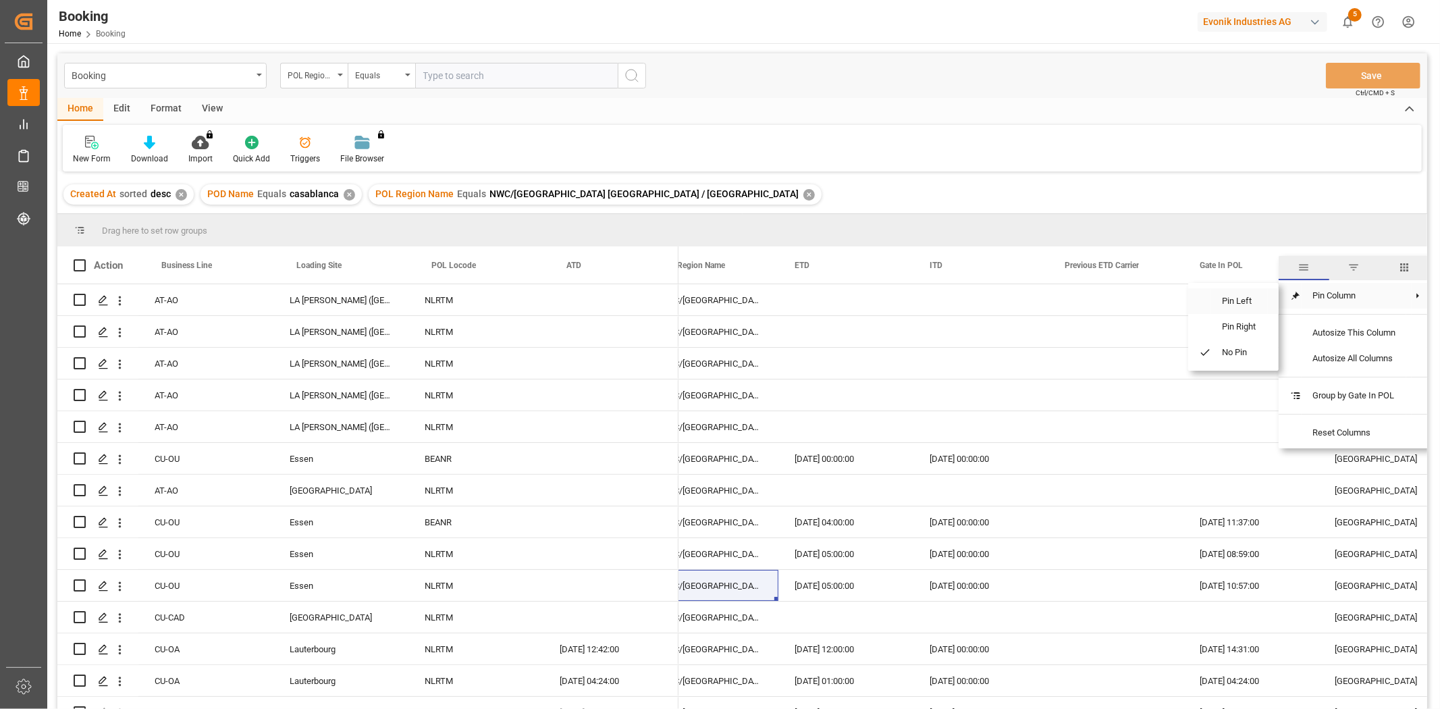
click at [1246, 298] on span "Pin Left" at bounding box center [1239, 301] width 57 height 26
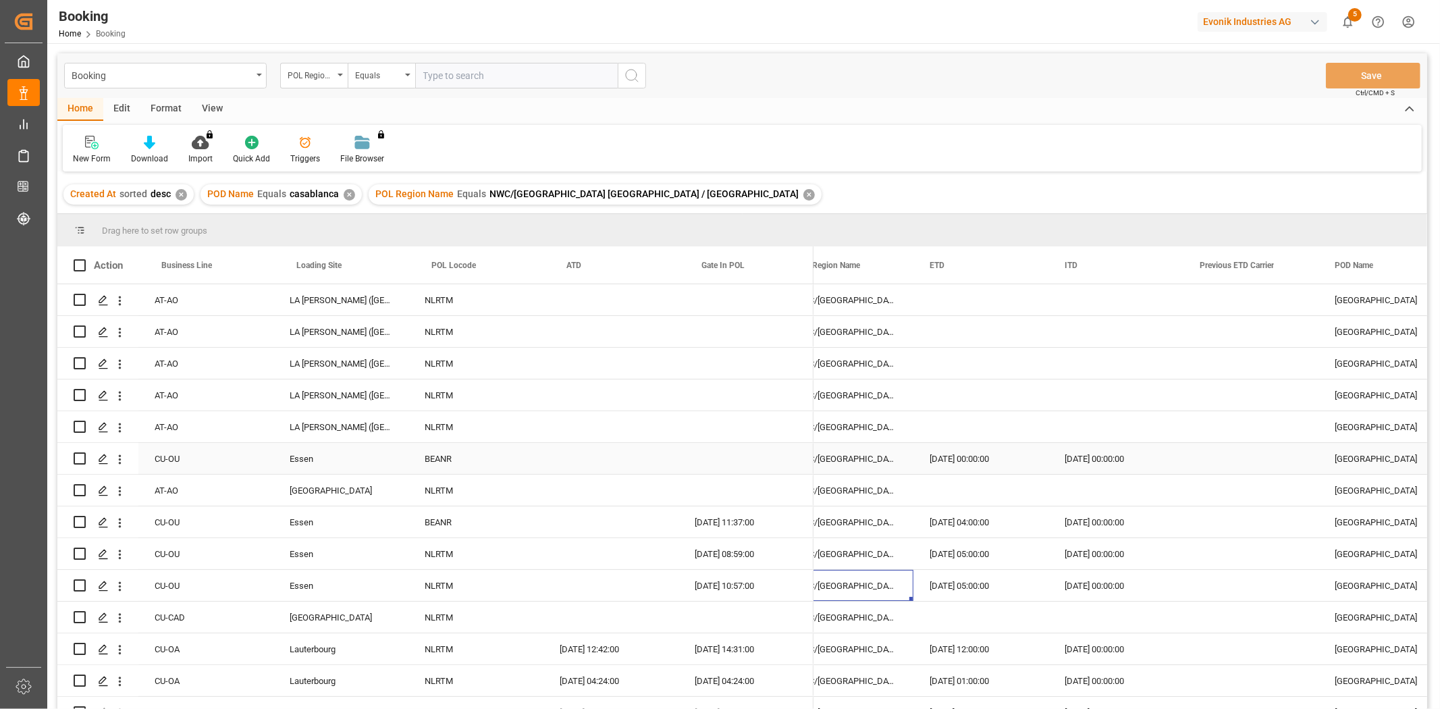
click at [1260, 448] on div "Press SPACE to select this row." at bounding box center [1250, 458] width 135 height 31
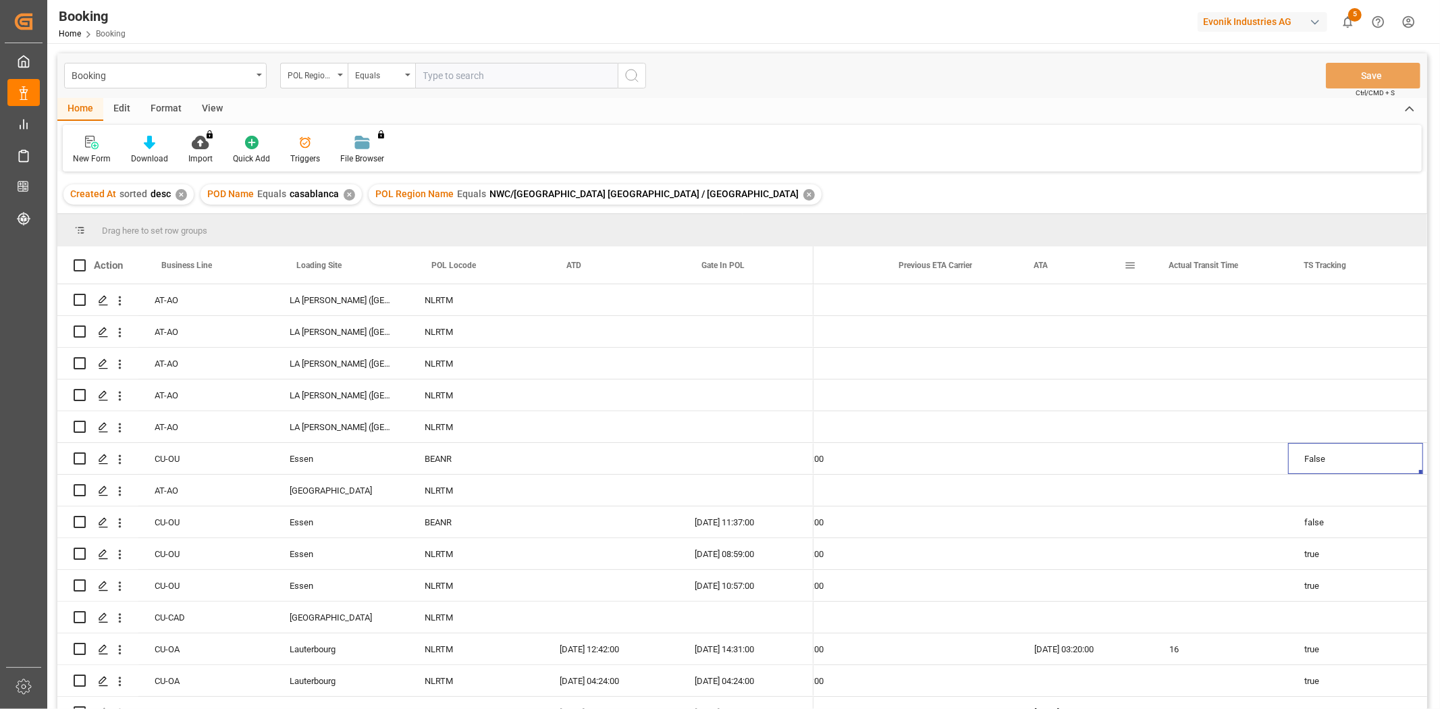
click at [1129, 267] on span at bounding box center [1130, 265] width 12 height 12
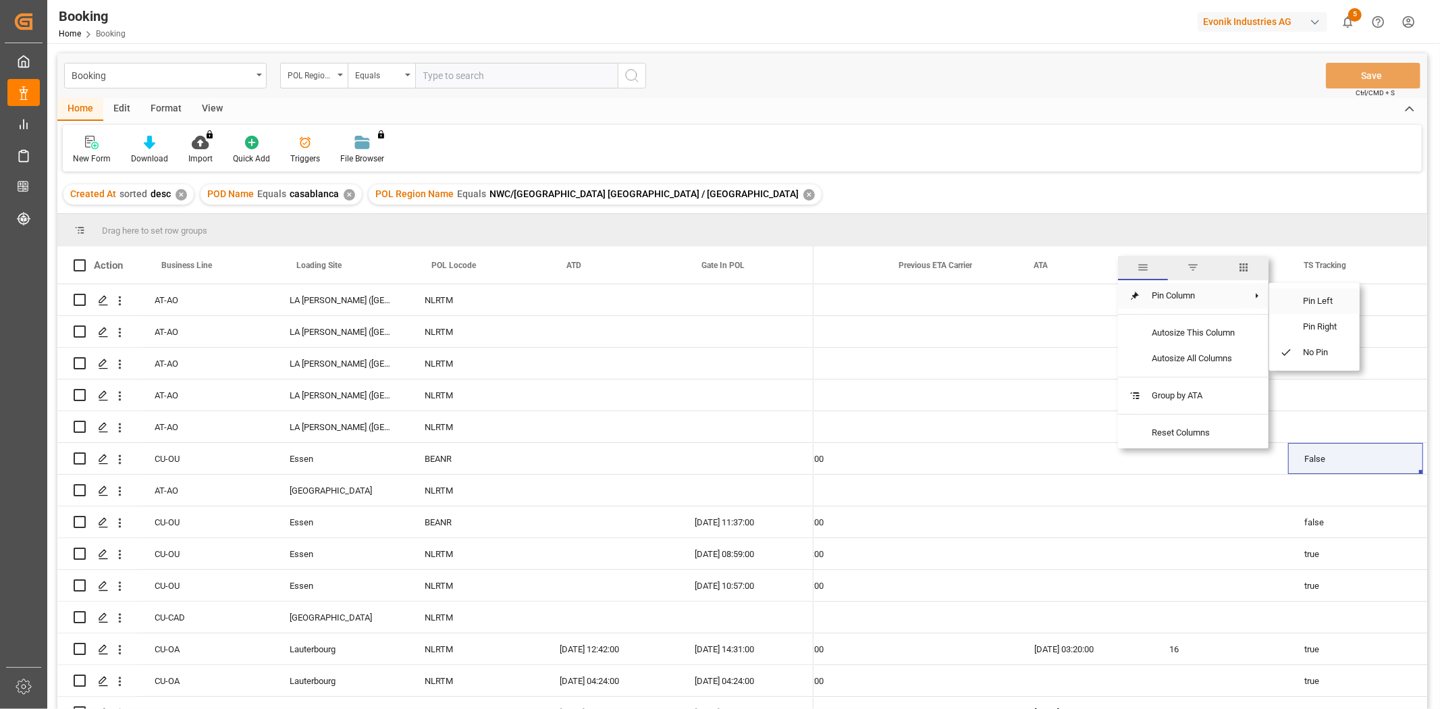
click at [1324, 299] on span "Pin Left" at bounding box center [1320, 301] width 57 height 26
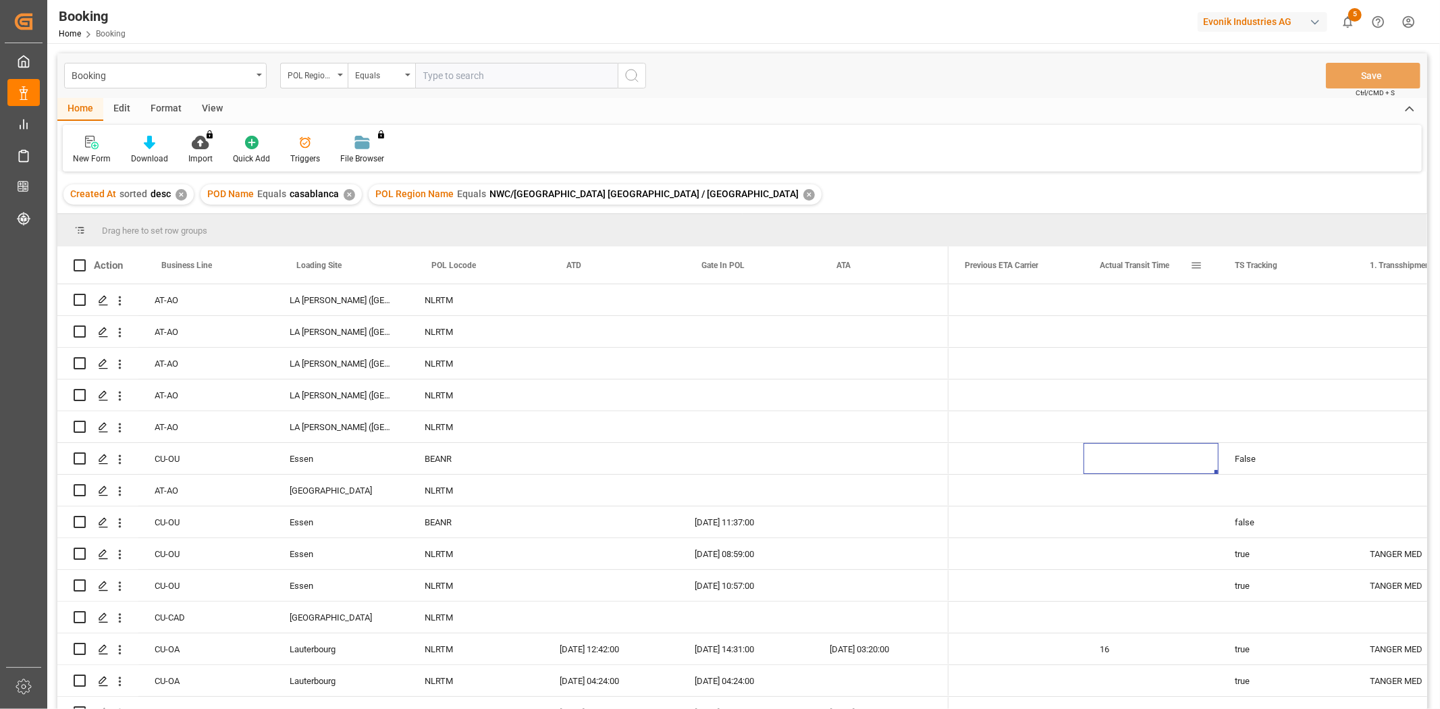
click at [1198, 265] on span at bounding box center [1196, 265] width 12 height 12
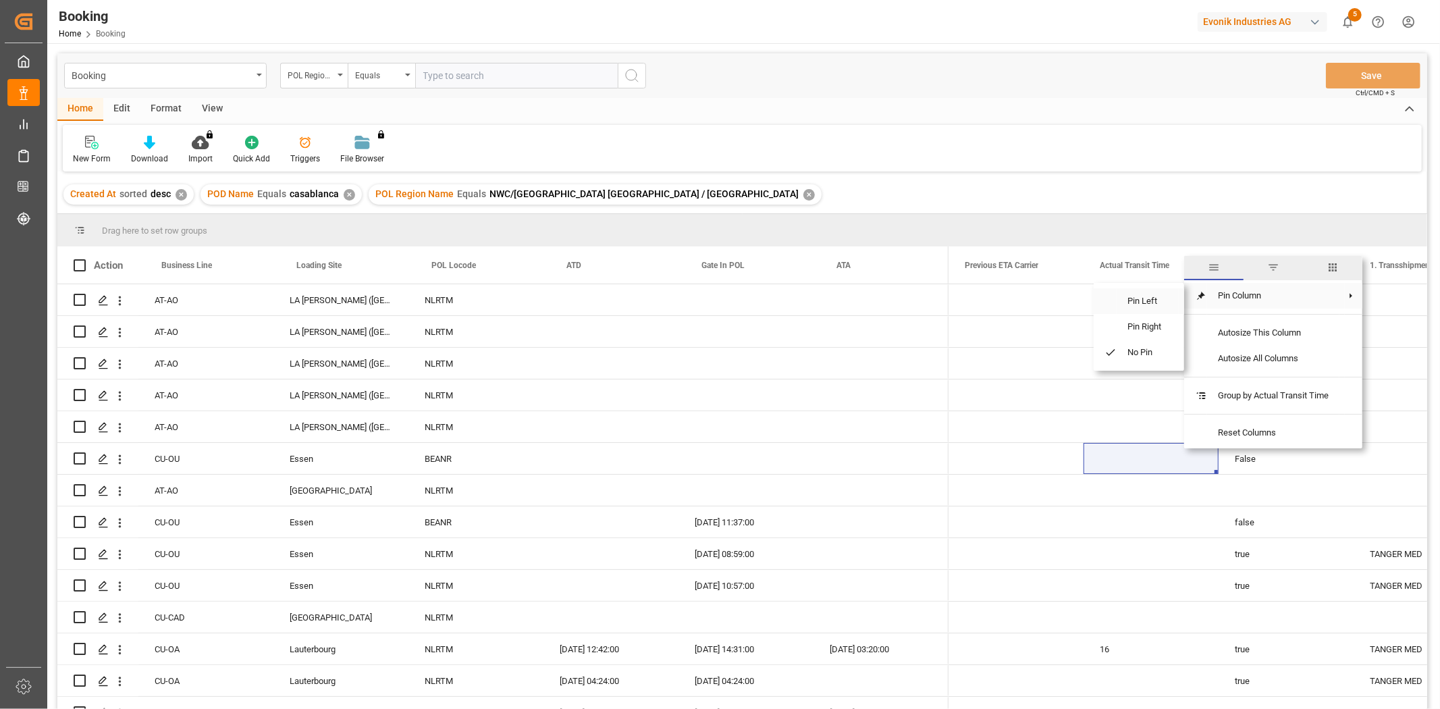
click at [1137, 296] on span "Pin Left" at bounding box center [1145, 301] width 57 height 26
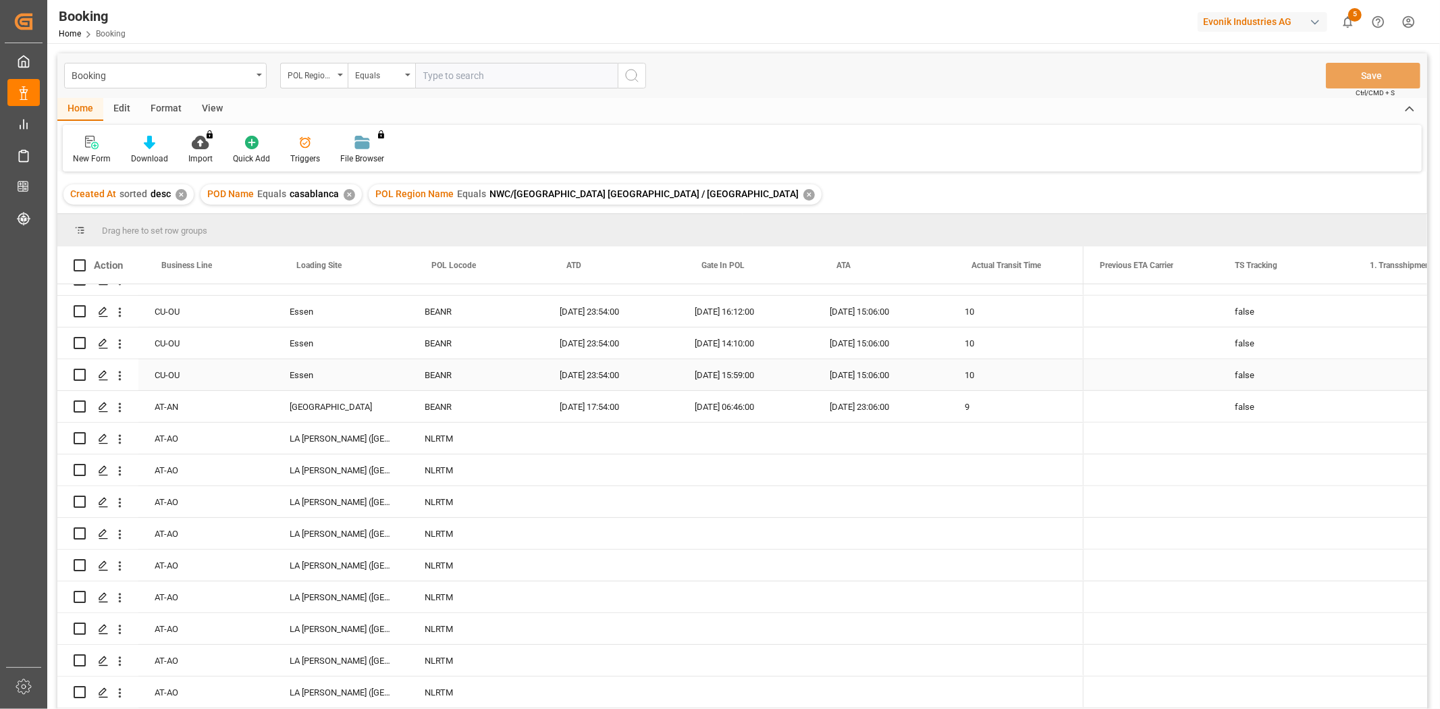
click at [1109, 368] on div "Press SPACE to select this row." at bounding box center [1151, 374] width 135 height 31
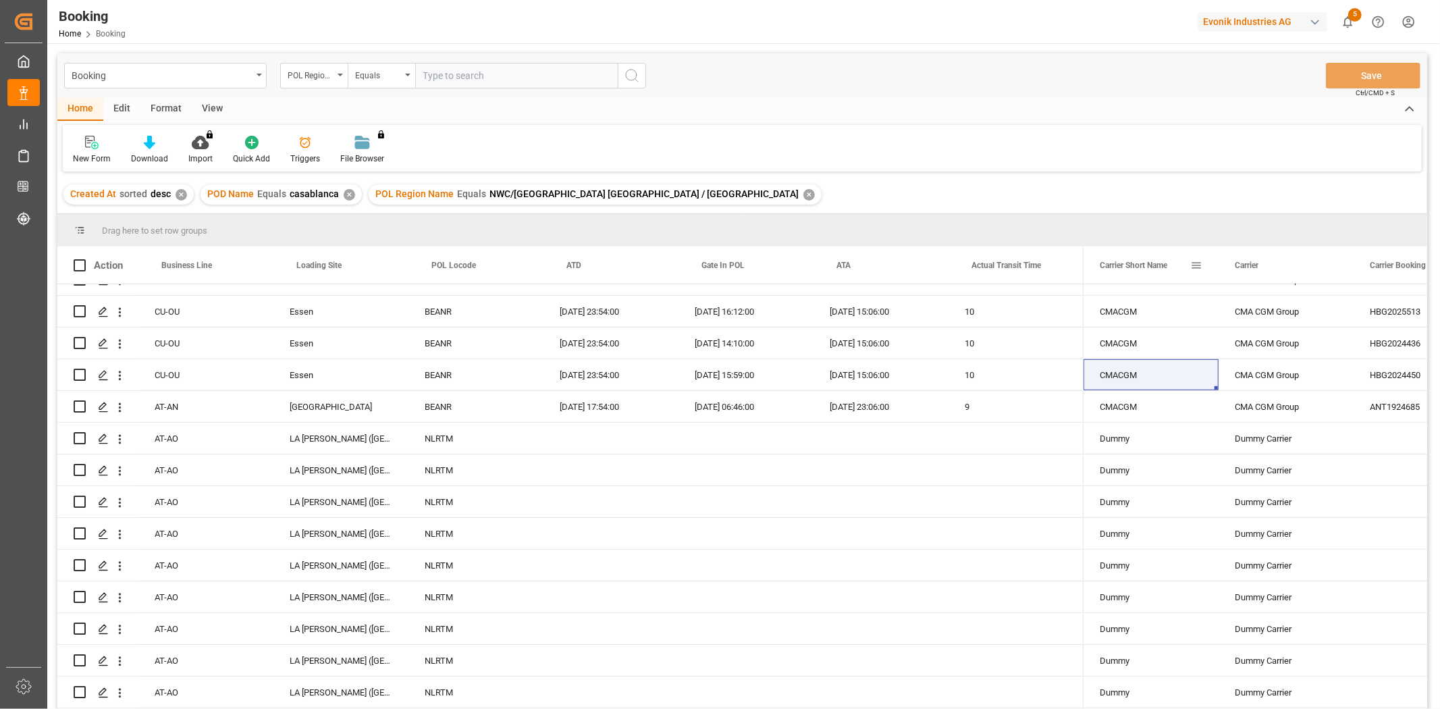
click at [1204, 266] on div "Carrier Short Name" at bounding box center [1151, 264] width 135 height 37
click at [1200, 262] on span at bounding box center [1196, 265] width 12 height 12
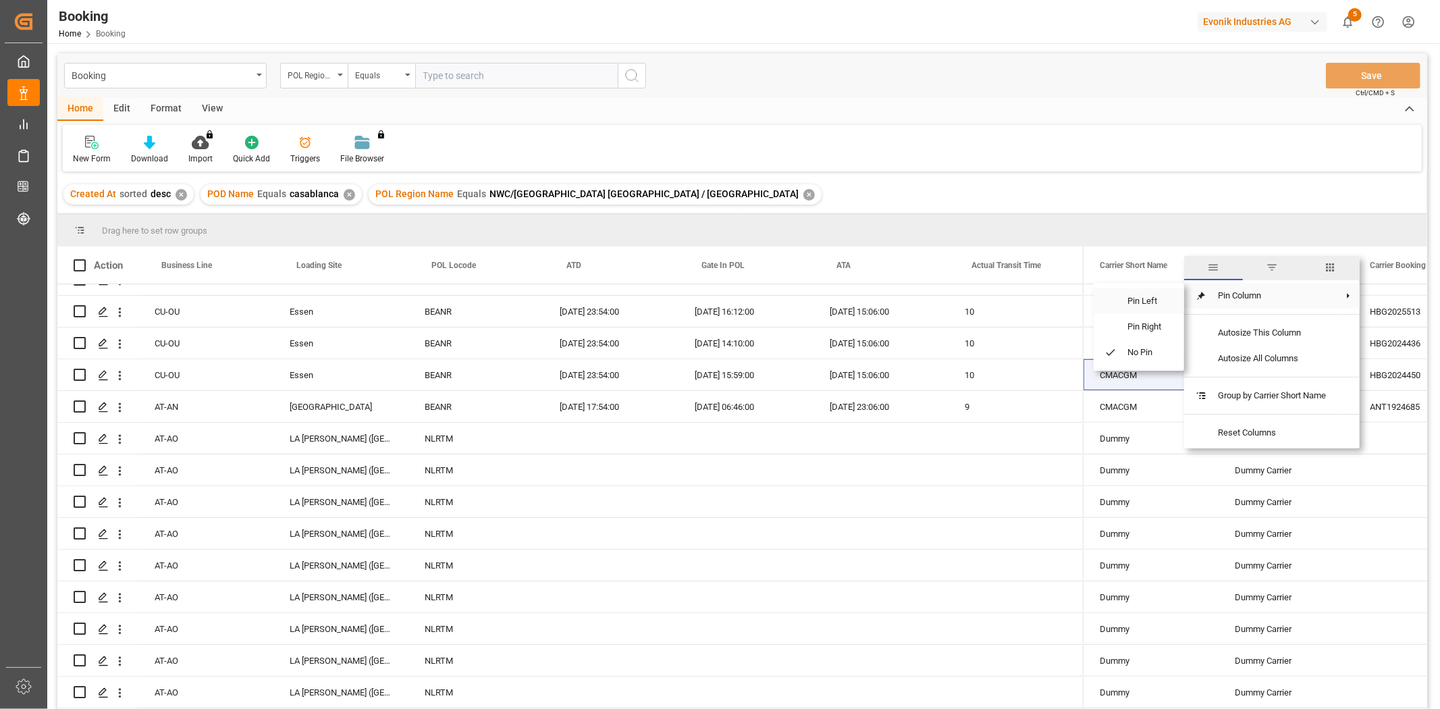
click at [1134, 295] on span "Pin Left" at bounding box center [1145, 301] width 57 height 26
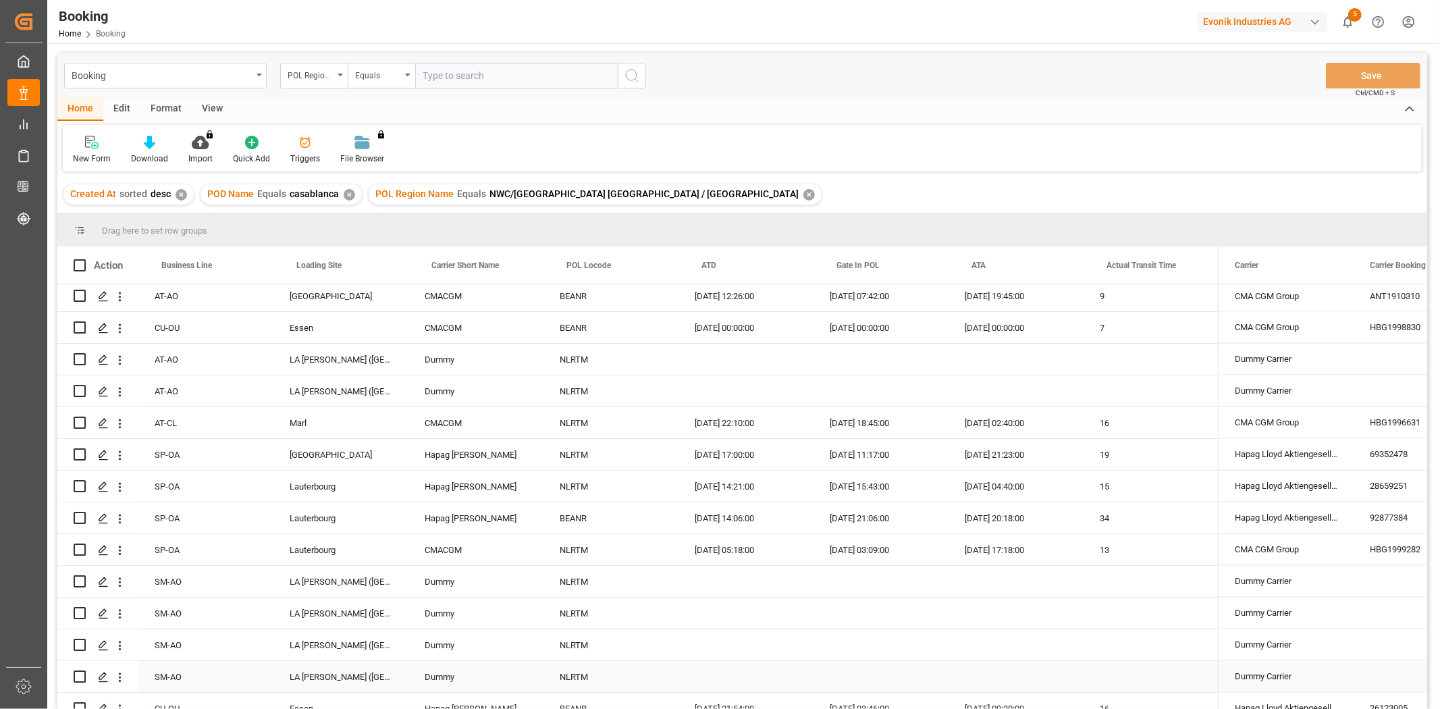
scroll to position [1998, 0]
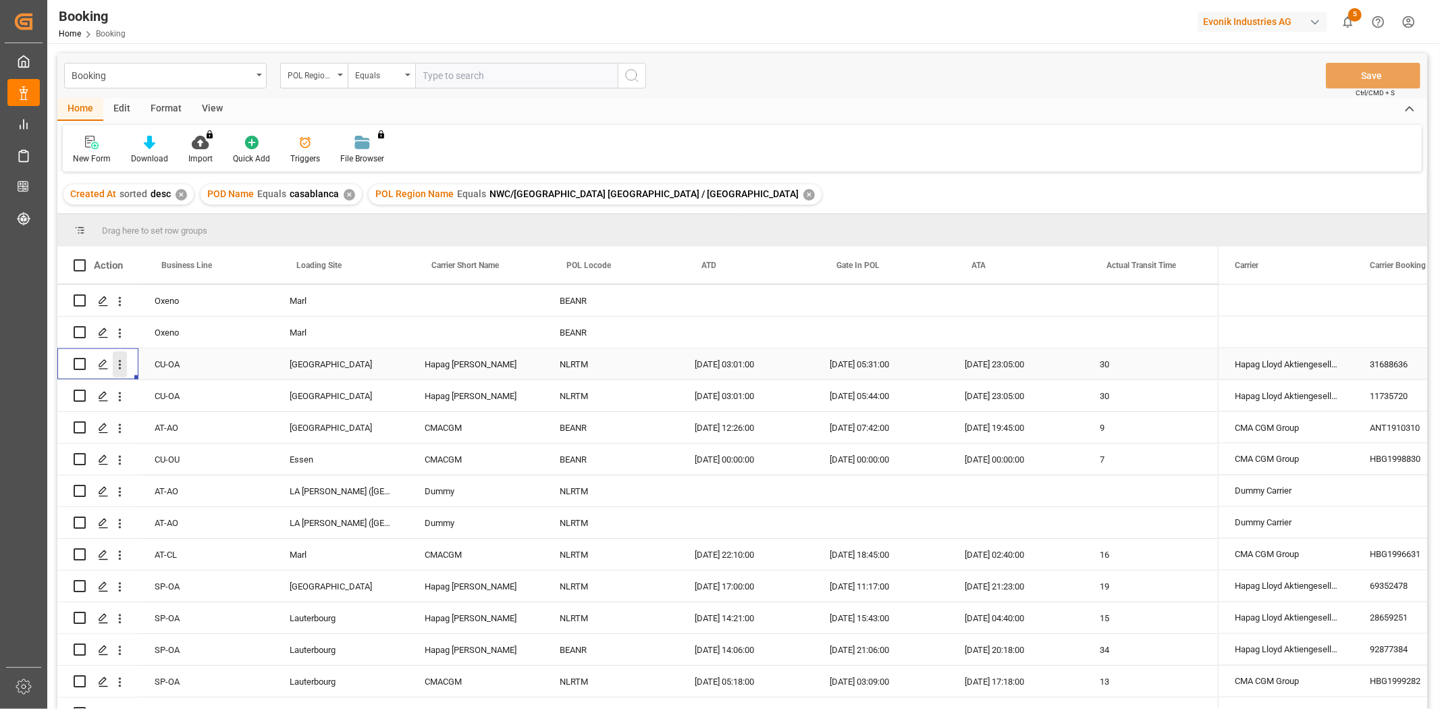
click at [118, 365] on icon "open menu" at bounding box center [120, 365] width 14 height 14
click at [184, 479] on span "Track Shipment" at bounding box center [207, 475] width 125 height 12
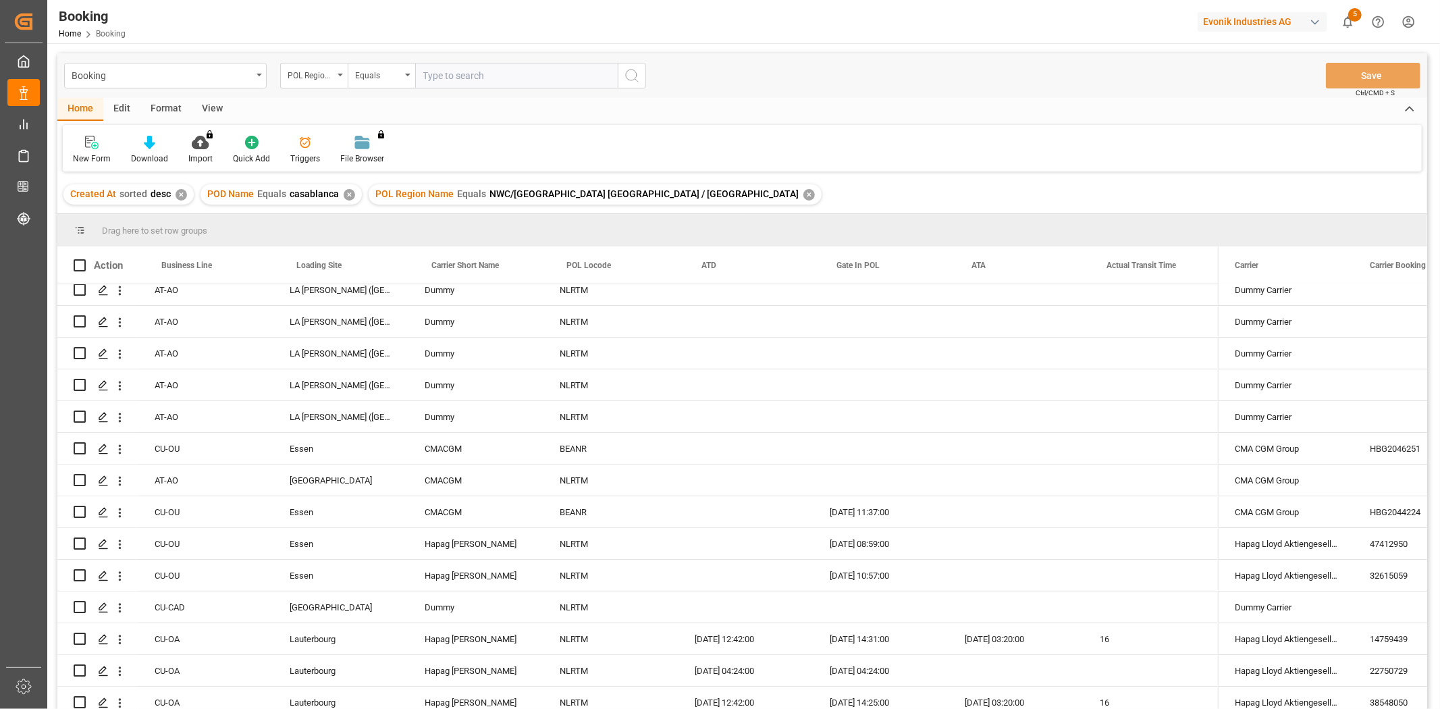
scroll to position [0, 0]
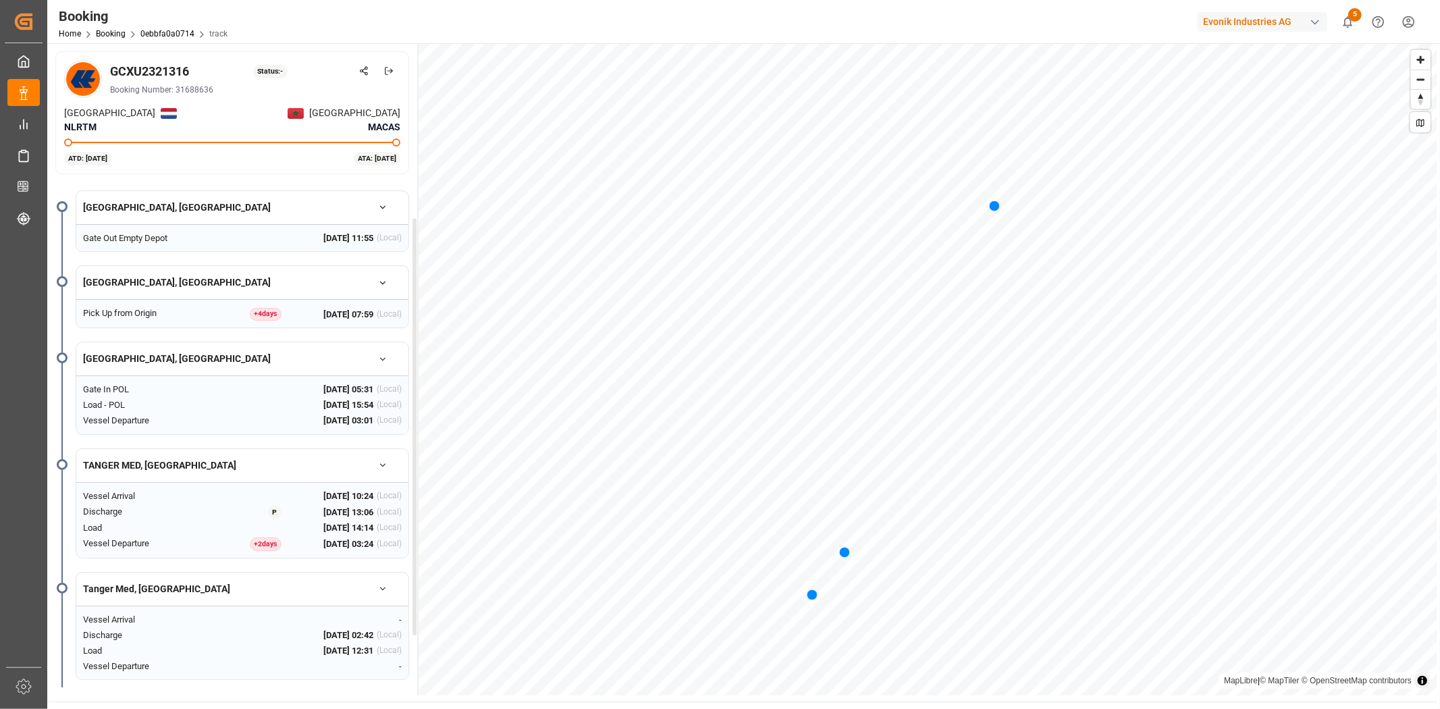
scroll to position [113, 0]
